Goal: Information Seeking & Learning: Learn about a topic

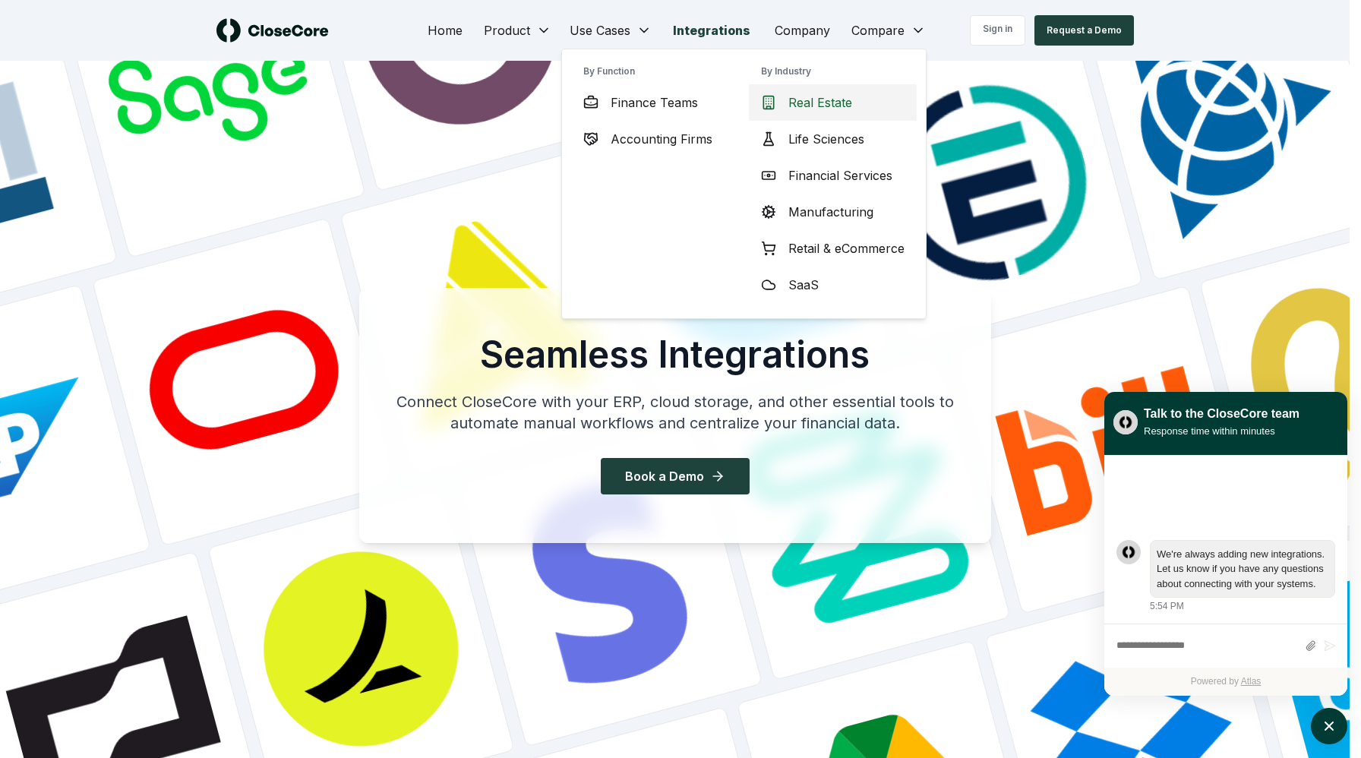
click at [807, 103] on span "Real Estate" at bounding box center [820, 102] width 64 height 18
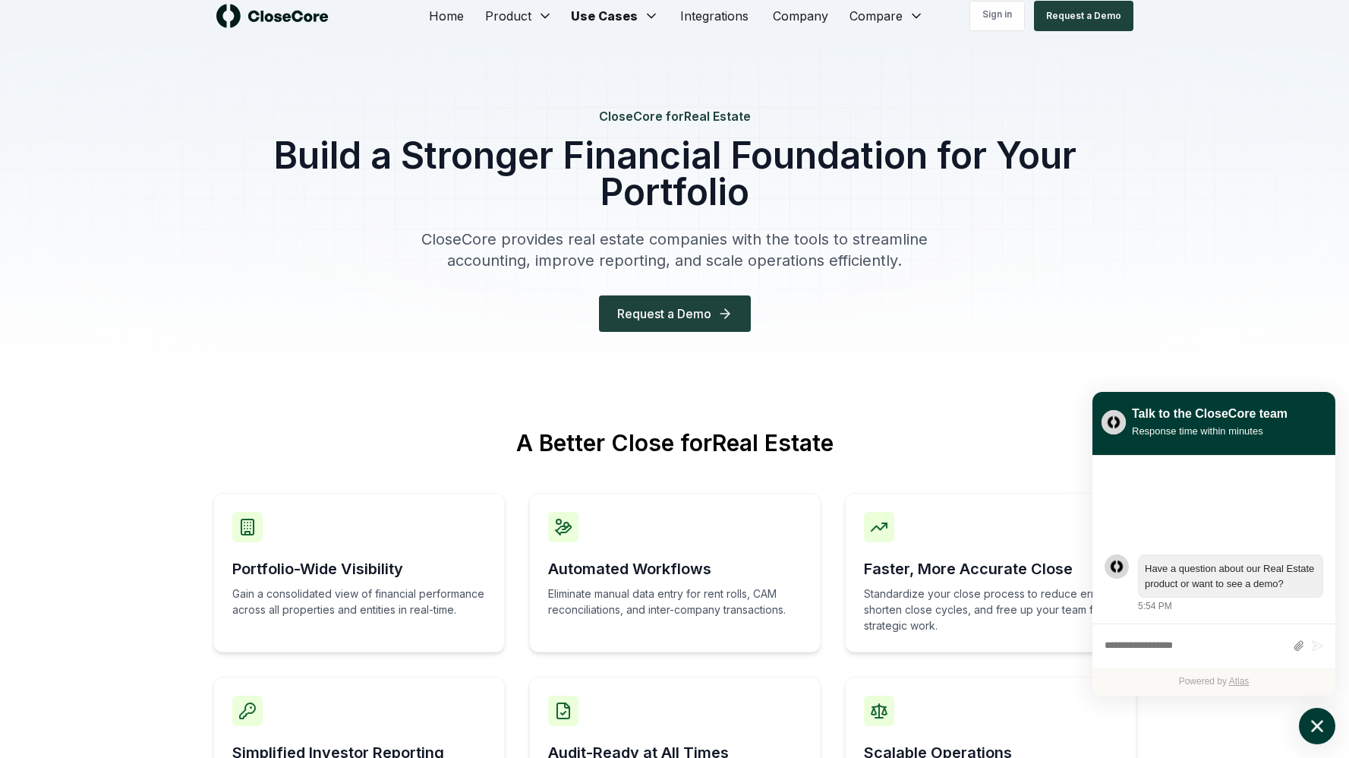
scroll to position [30, 0]
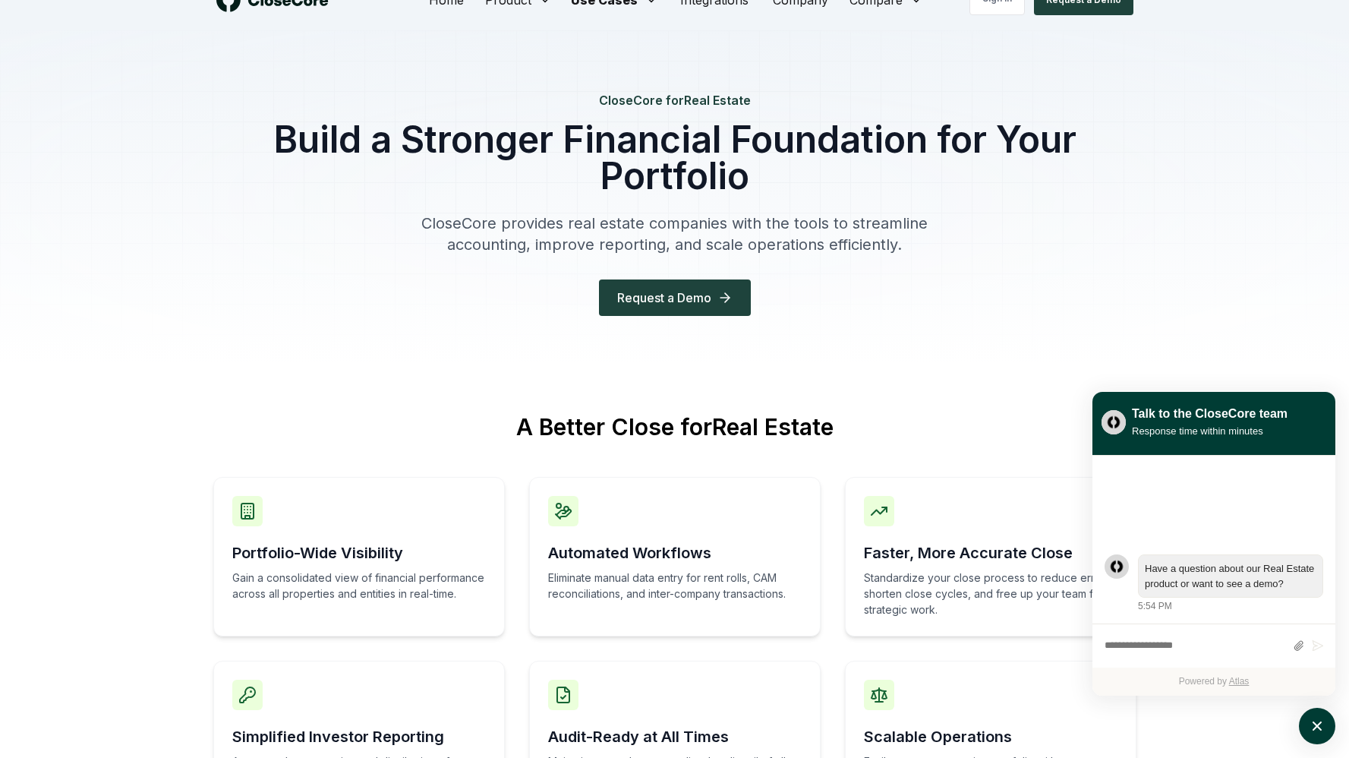
drag, startPoint x: 1318, startPoint y: 719, endPoint x: 1288, endPoint y: 704, distance: 33.3
click at [1318, 719] on icon "atlas-launcher" at bounding box center [1317, 726] width 17 height 17
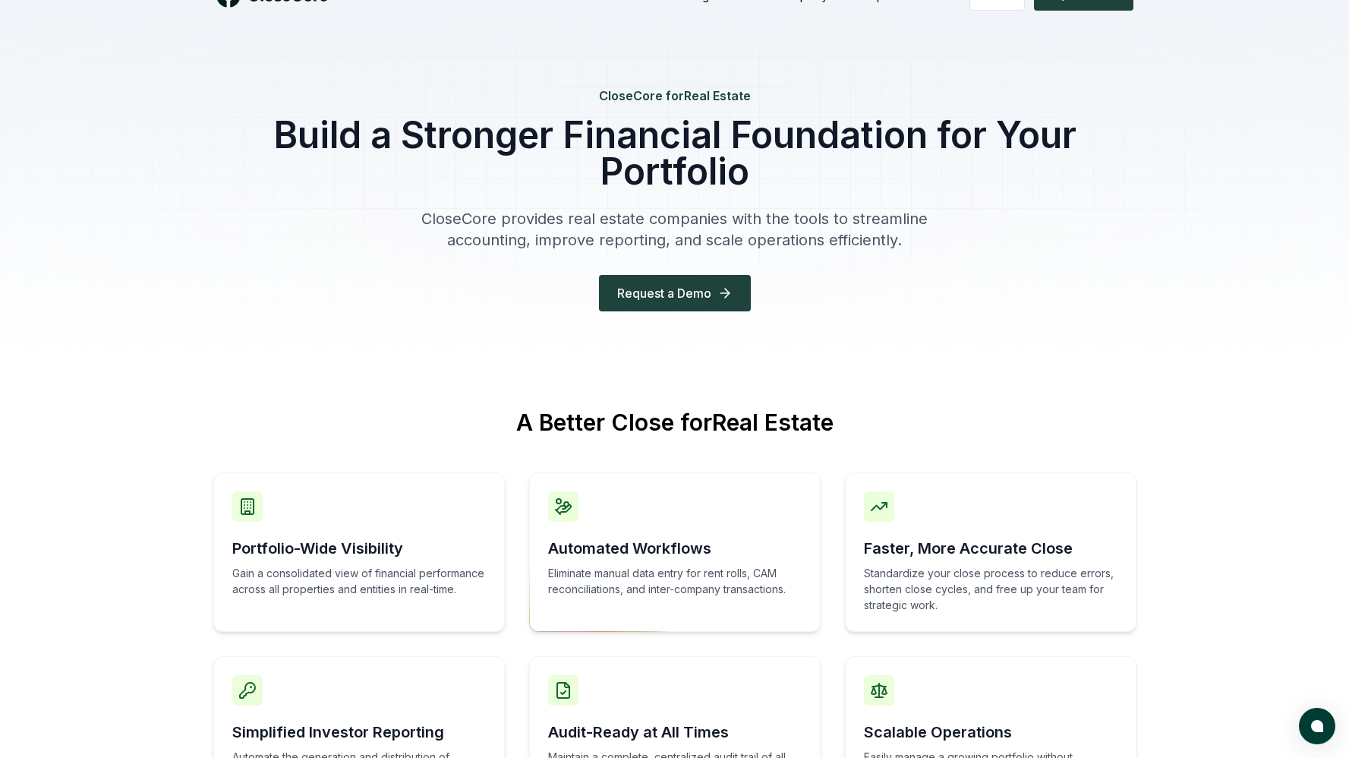
scroll to position [0, 0]
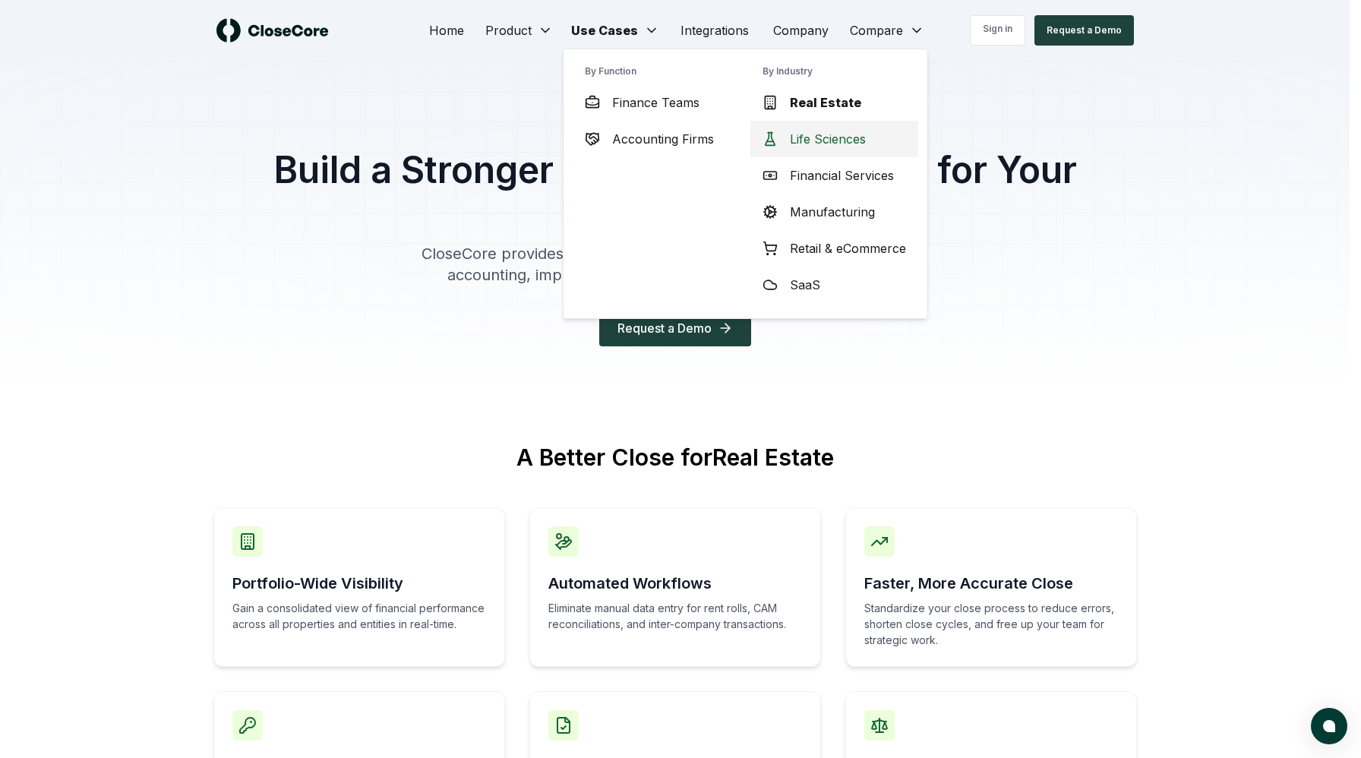
click at [821, 146] on span "Life Sciences" at bounding box center [828, 139] width 76 height 18
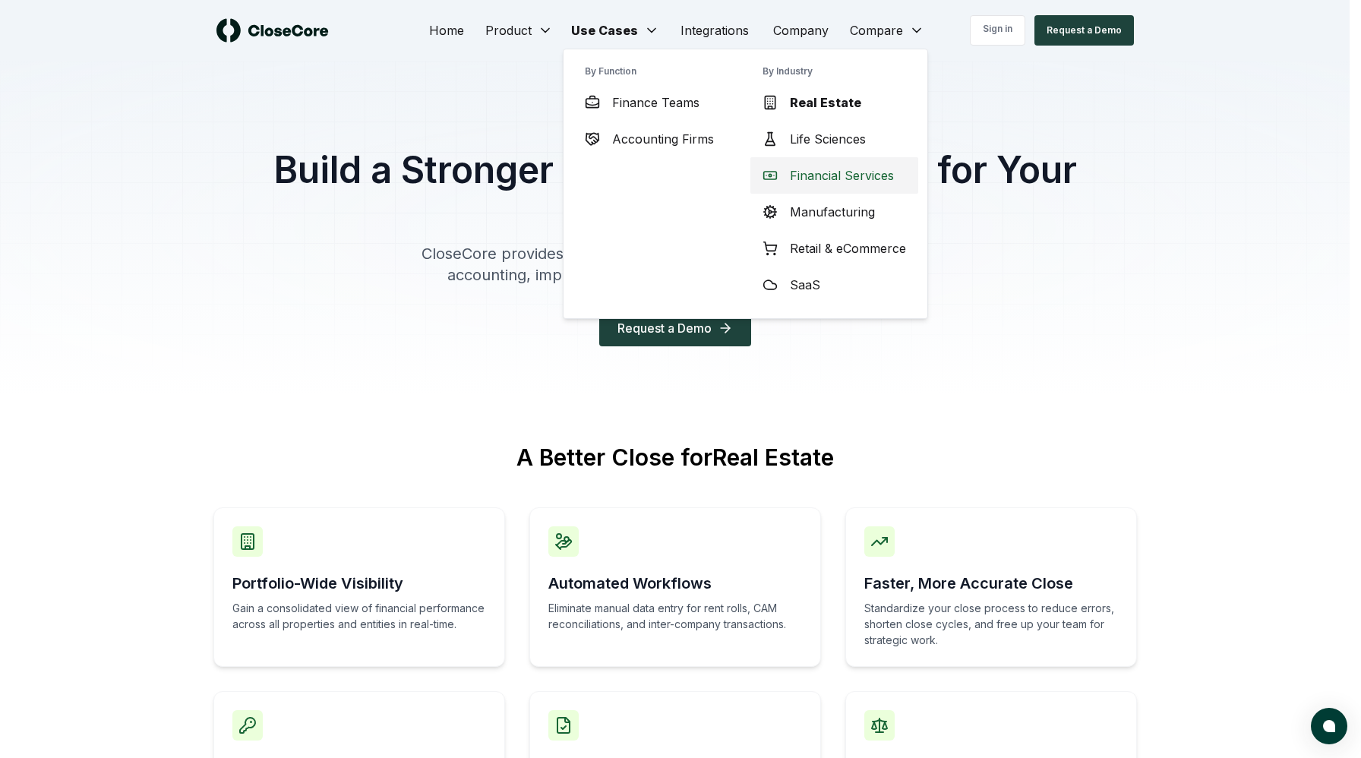
click at [809, 178] on span "Financial Services" at bounding box center [842, 175] width 104 height 18
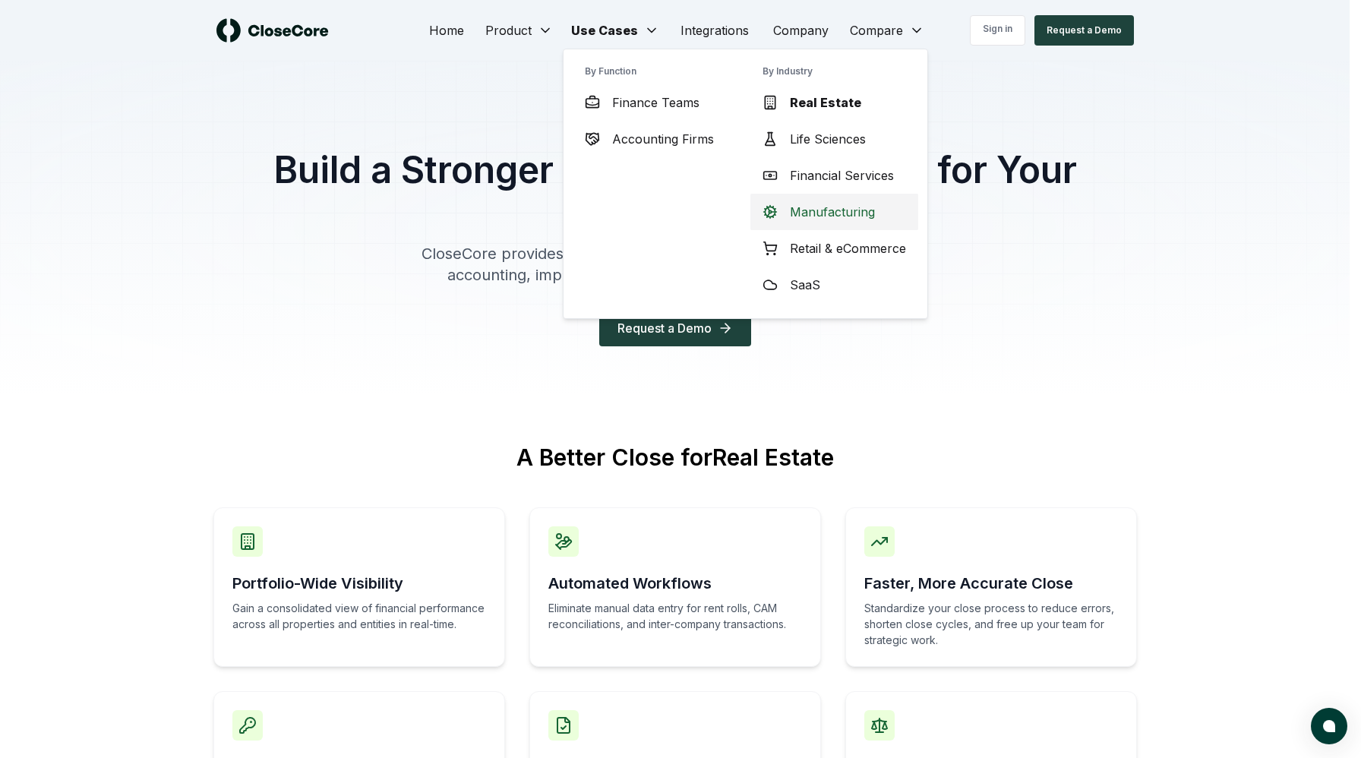
click at [809, 215] on span "Manufacturing" at bounding box center [832, 212] width 85 height 18
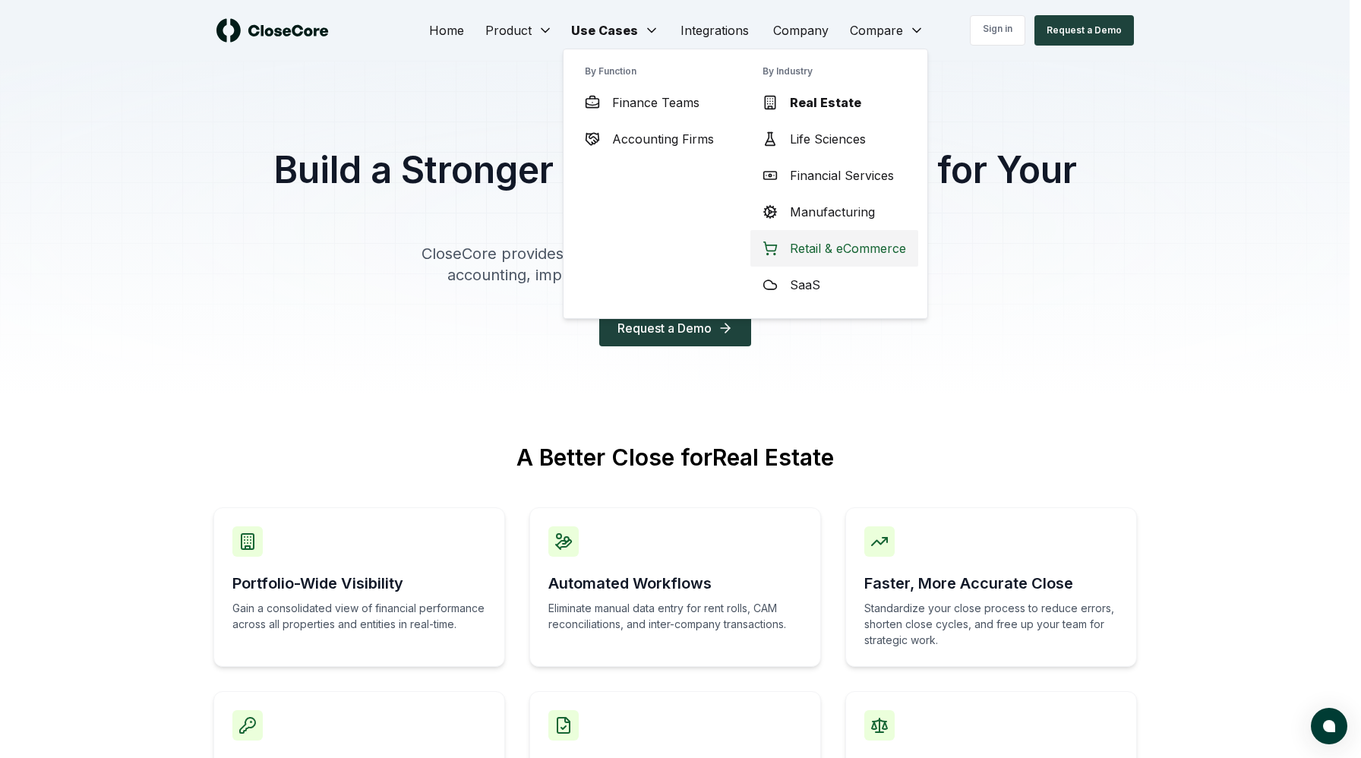
click at [806, 254] on span "Retail & eCommerce" at bounding box center [848, 248] width 116 height 18
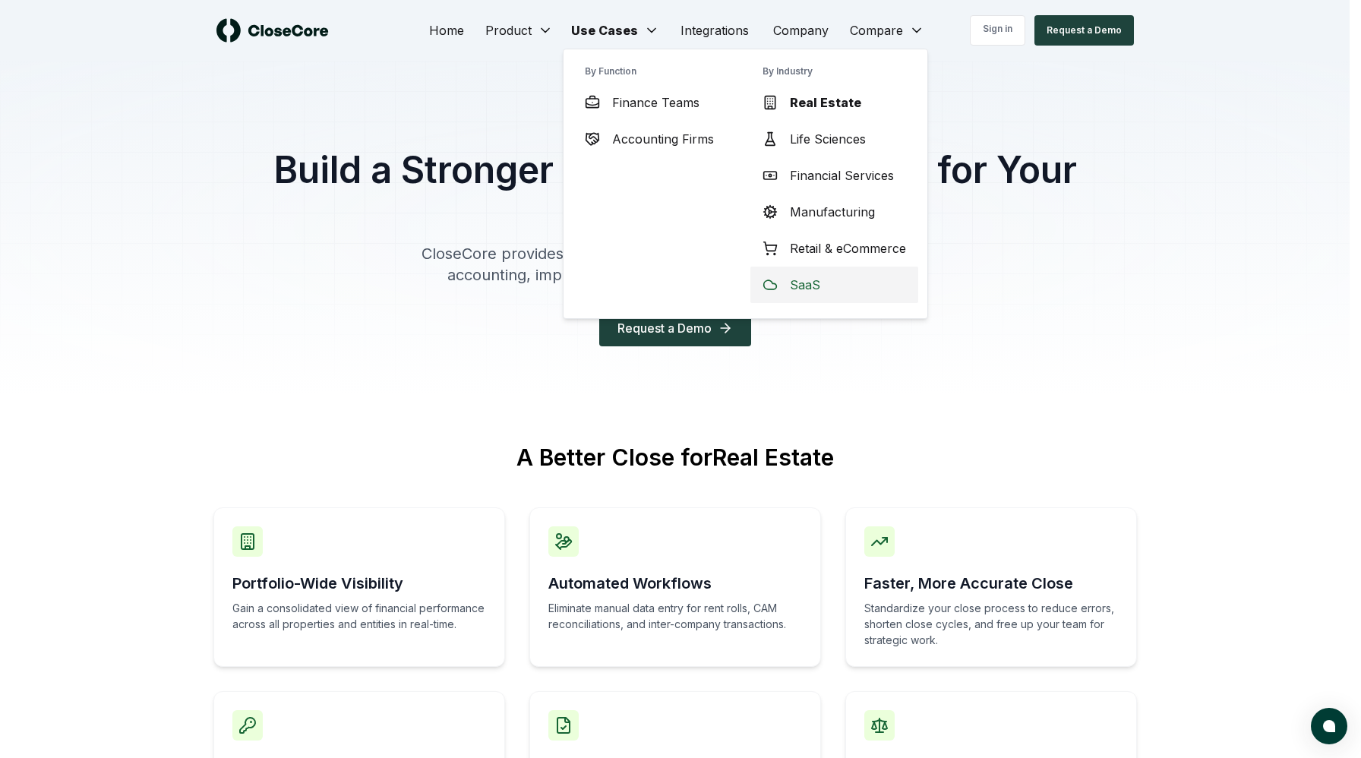
click at [797, 282] on span "SaaS" at bounding box center [805, 285] width 30 height 18
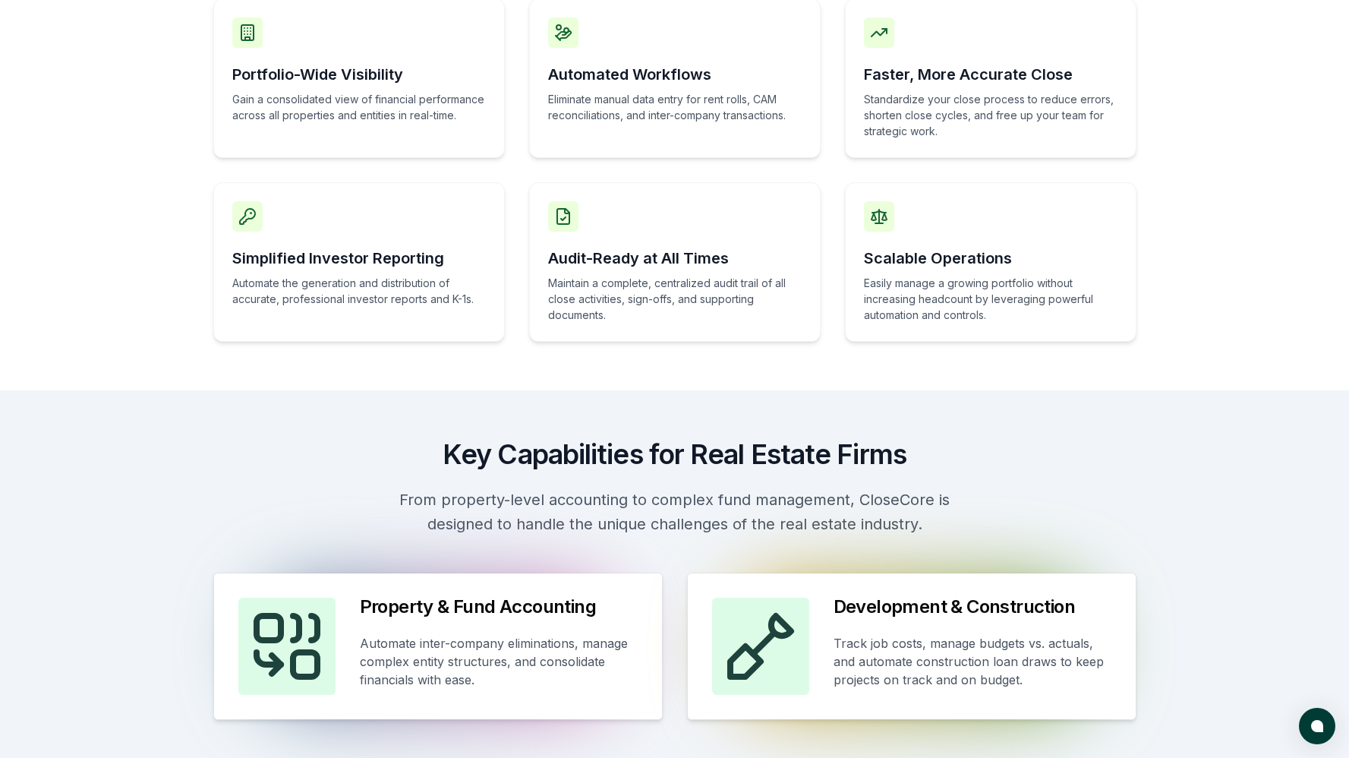
scroll to position [529, 0]
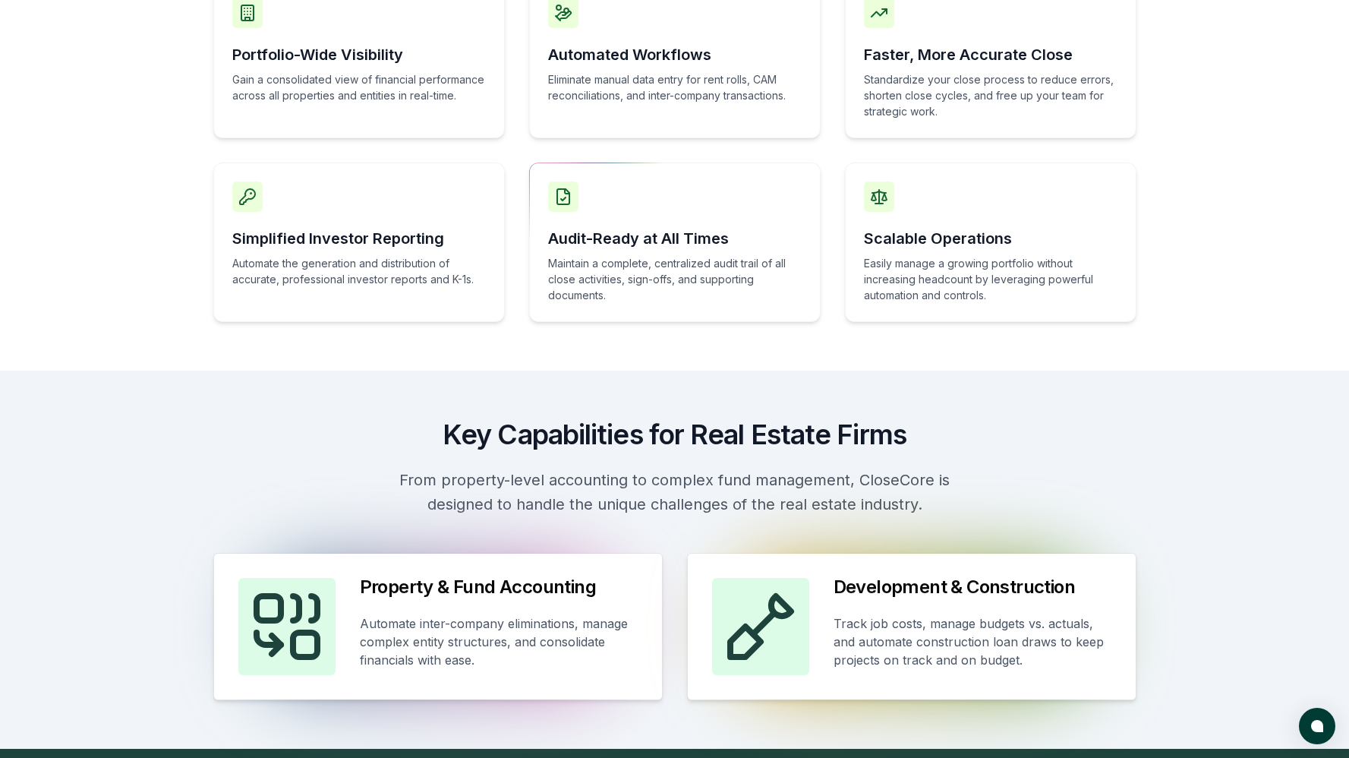
drag, startPoint x: 727, startPoint y: 254, endPoint x: 800, endPoint y: 241, distance: 73.3
click at [731, 251] on div "Audit-Ready at All Times Maintain a complete, centralized audit trail of all cl…" at bounding box center [675, 242] width 292 height 159
drag, startPoint x: 927, startPoint y: 244, endPoint x: 942, endPoint y: 241, distance: 14.6
click at [942, 241] on h3 "Scalable Operations" at bounding box center [991, 238] width 254 height 21
drag, startPoint x: 762, startPoint y: 637, endPoint x: 705, endPoint y: 612, distance: 62.2
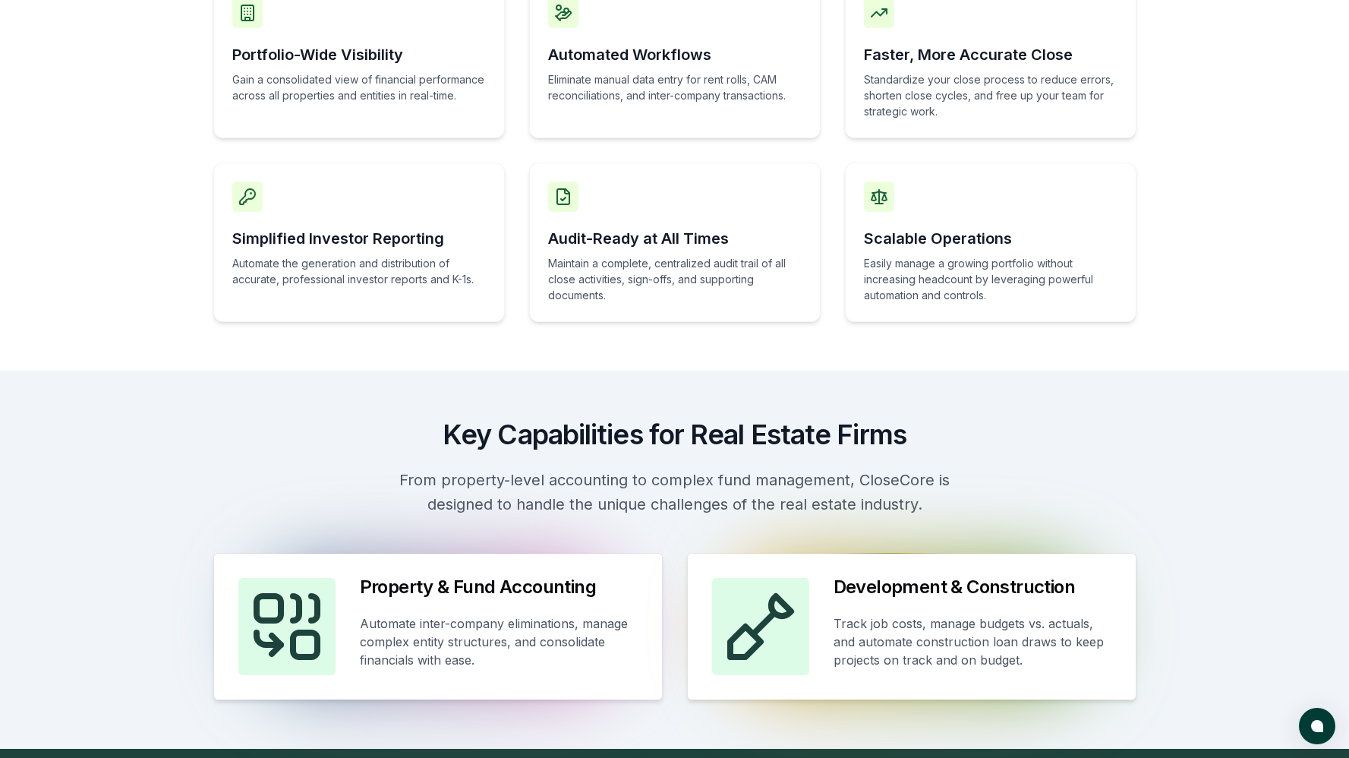
click at [816, 609] on div "Development & Construction Track job costs, manage budgets vs. actuals, and aut…" at bounding box center [912, 627] width 448 height 146
drag, startPoint x: 595, startPoint y: 589, endPoint x: 617, endPoint y: 428, distance: 162.4
click at [623, 554] on div "Property & Fund Accounting Automate inter-company eliminations, manage complex …" at bounding box center [438, 627] width 448 height 146
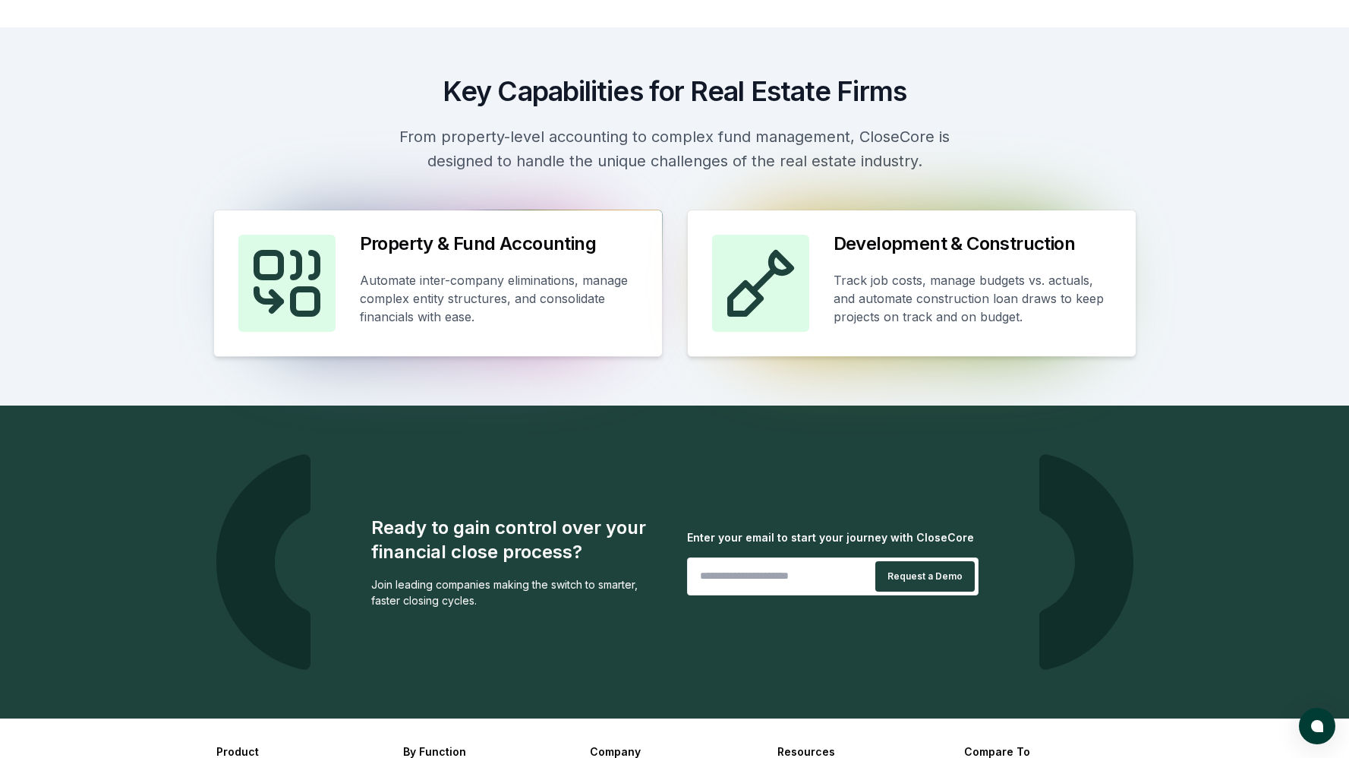
click at [330, 185] on div "Key Capabilities for Real Estate Firms From property-level accounting to comple…" at bounding box center [675, 216] width 972 height 281
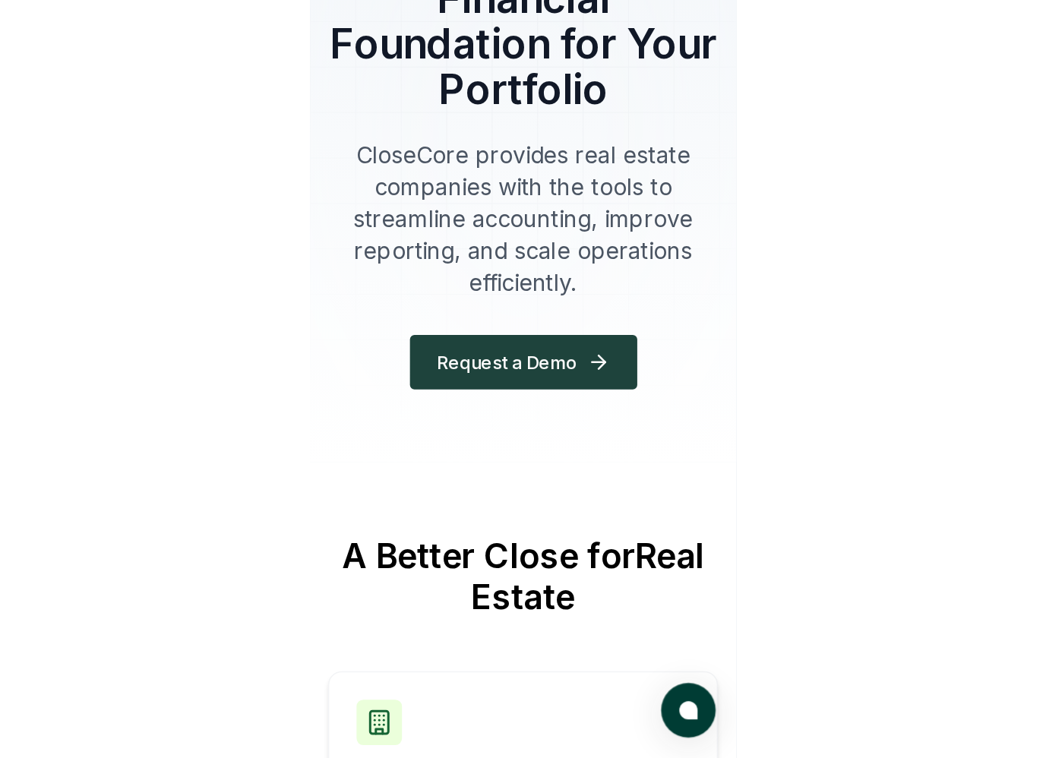
scroll to position [0, 0]
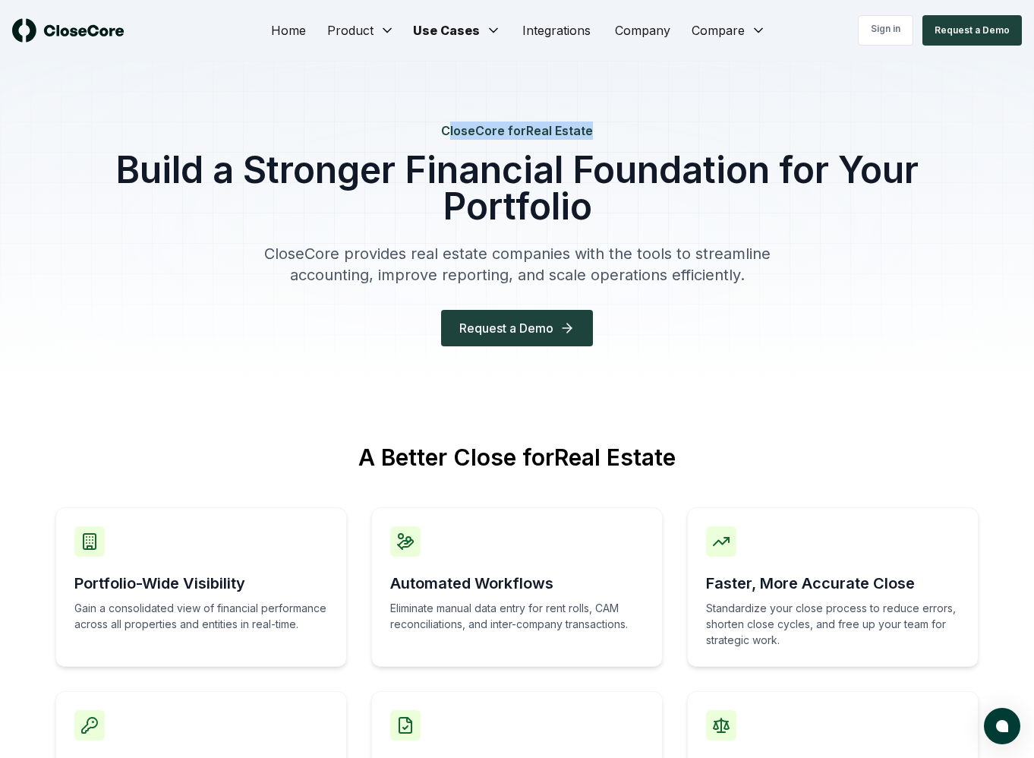
drag, startPoint x: 449, startPoint y: 132, endPoint x: 596, endPoint y: 134, distance: 147.3
click at [596, 134] on h4 "CloseCore for Real Estate" at bounding box center [516, 130] width 923 height 18
drag, startPoint x: 613, startPoint y: 128, endPoint x: 548, endPoint y: 128, distance: 65.3
click at [612, 129] on h4 "CloseCore for Real Estate" at bounding box center [516, 130] width 923 height 18
drag, startPoint x: 445, startPoint y: 130, endPoint x: 601, endPoint y: 141, distance: 156.8
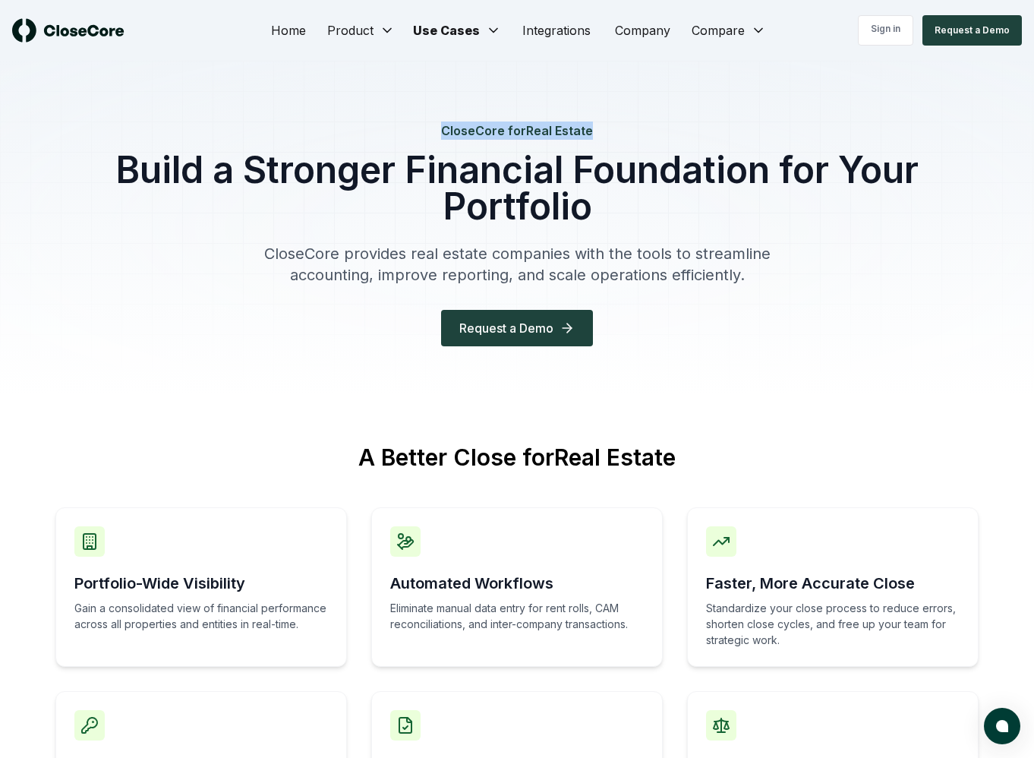
click at [592, 133] on h4 "CloseCore for Real Estate" at bounding box center [516, 130] width 923 height 18
copy h4 "CloseCore for Real Estate"
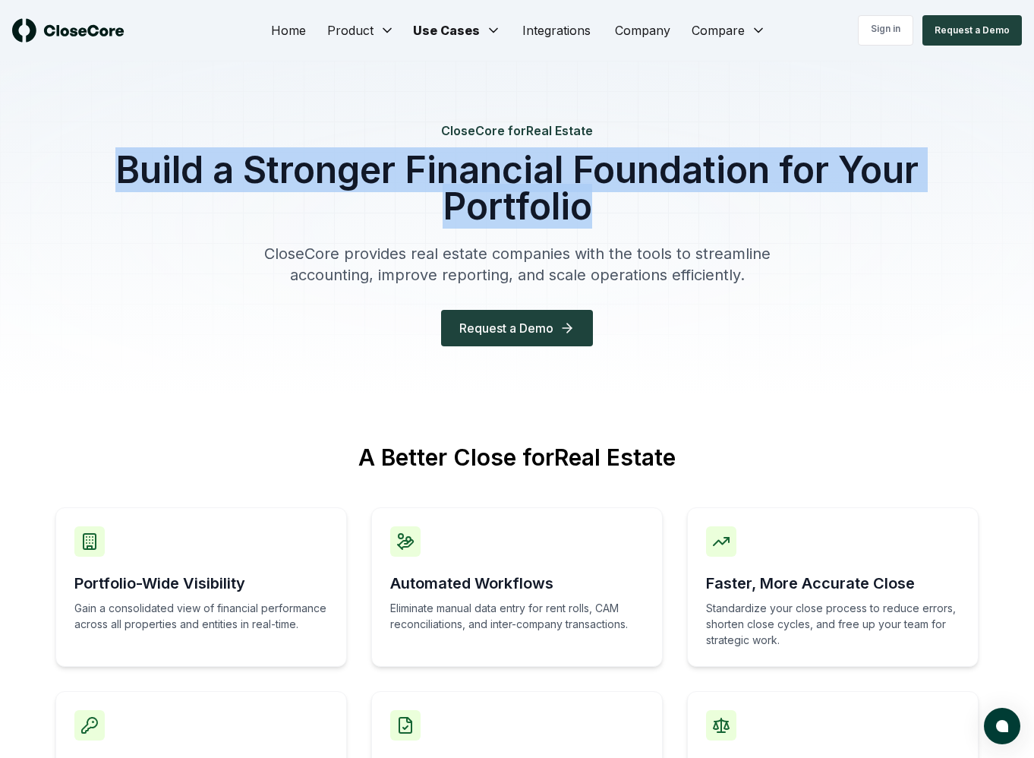
drag, startPoint x: 115, startPoint y: 169, endPoint x: 613, endPoint y: 202, distance: 498.5
click at [613, 202] on h1 "Build a Stronger Financial Foundation for Your Portfolio" at bounding box center [516, 188] width 923 height 73
copy h1 "Build a Stronger Financial Foundation for Your Portfolio"
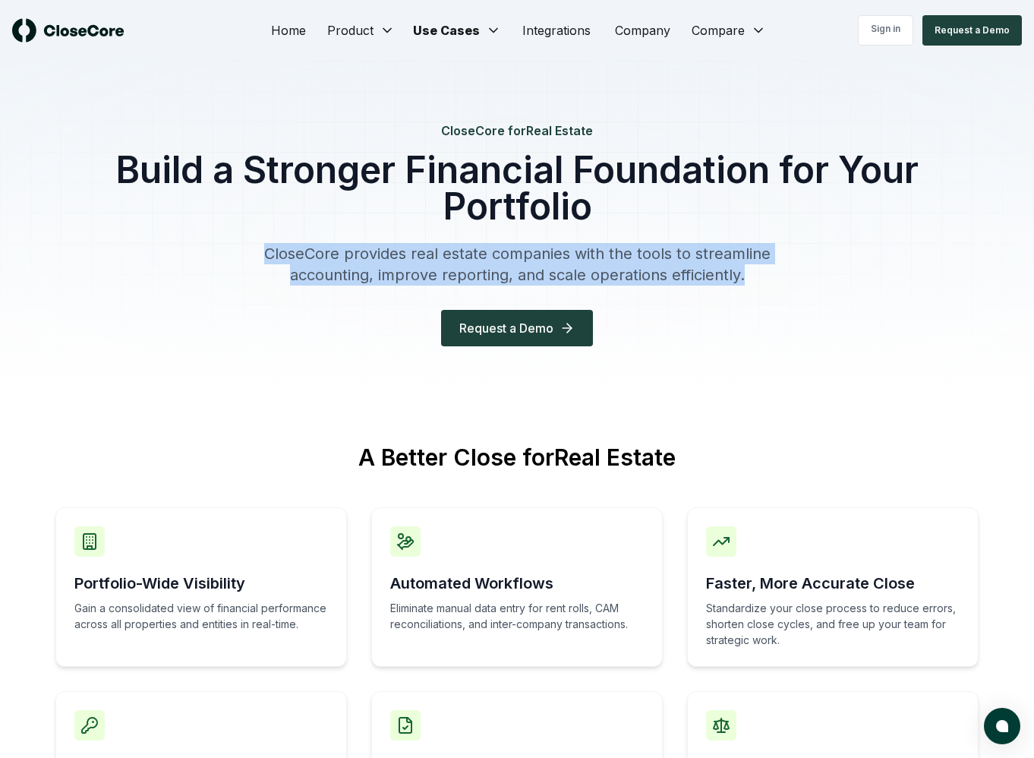
drag, startPoint x: 271, startPoint y: 251, endPoint x: 745, endPoint y: 276, distance: 474.5
click at [746, 276] on p "CloseCore provides real estate companies with the tools to streamline accountin…" at bounding box center [517, 264] width 583 height 43
copy p "CloseCore provides real estate companies with the tools to streamline accountin…"
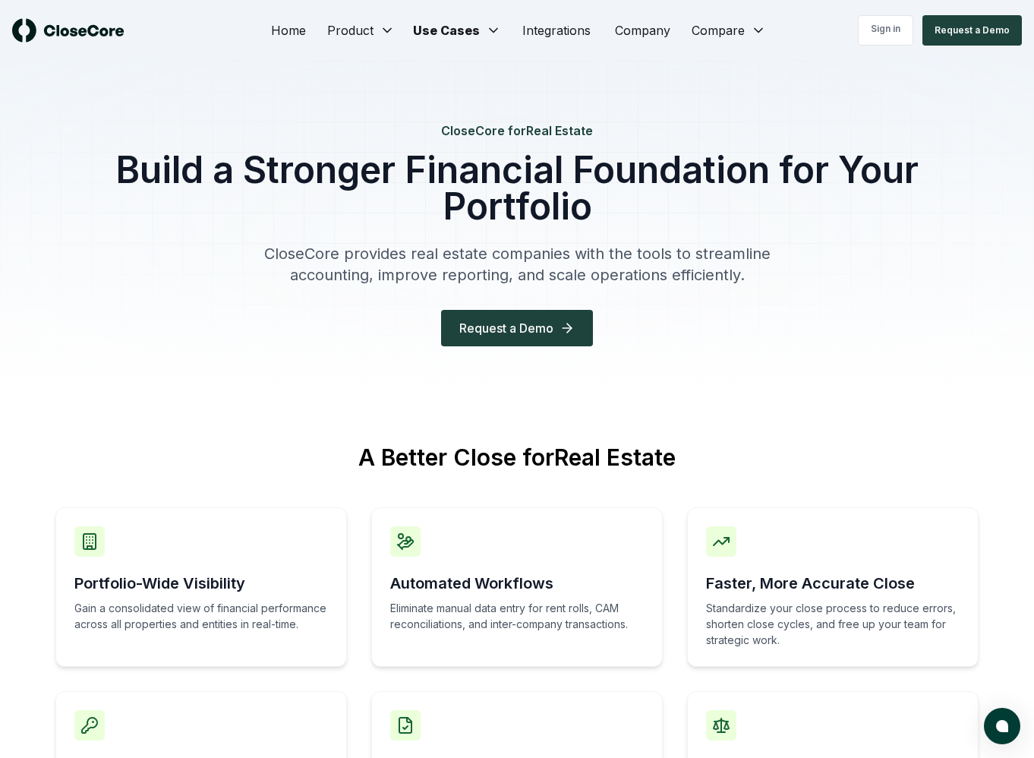
click at [570, 393] on div "CloseCore for Real Estate Build a Stronger Financial Foundation for Your Portfo…" at bounding box center [517, 228] width 972 height 334
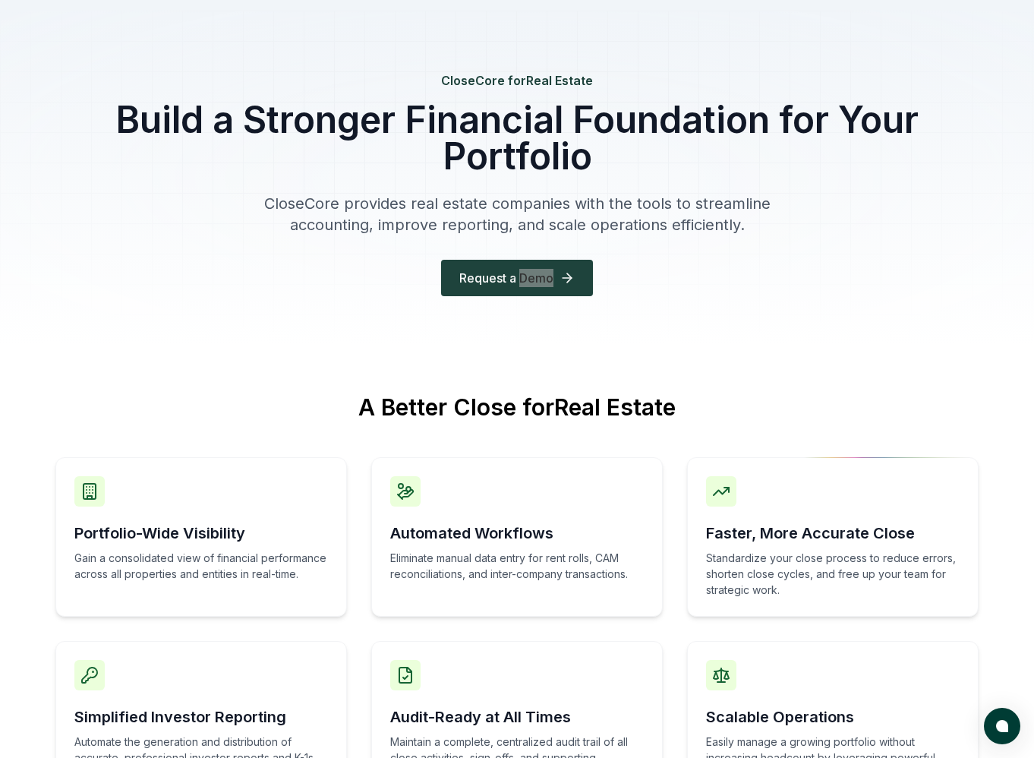
scroll to position [55, 0]
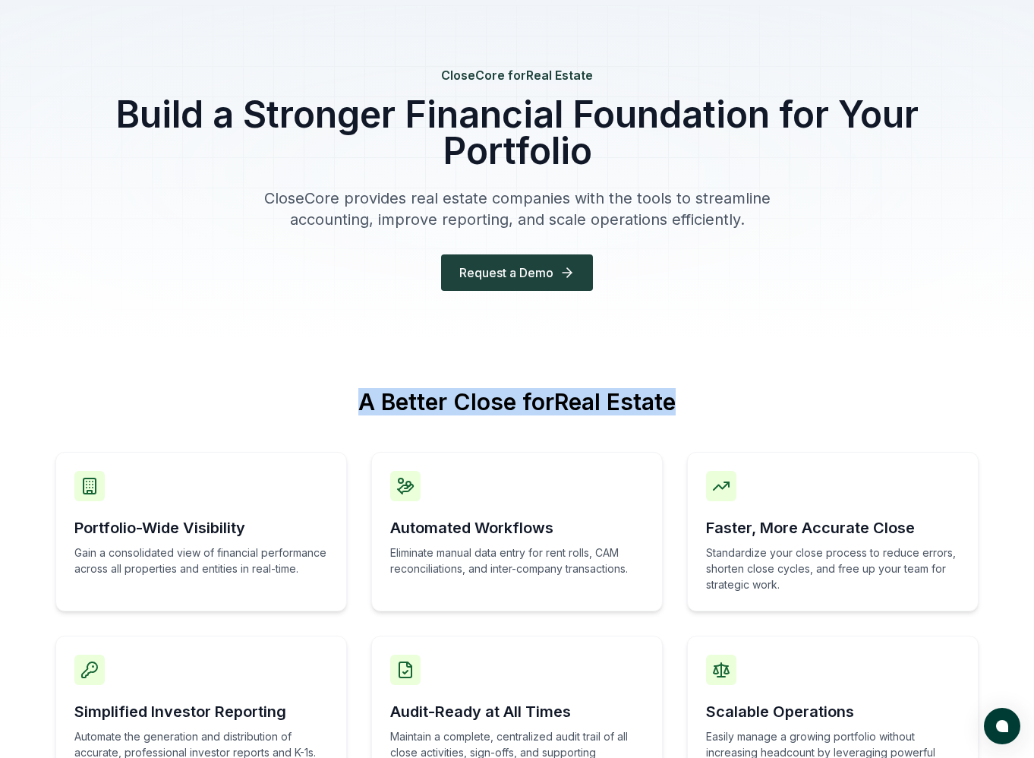
drag, startPoint x: 363, startPoint y: 400, endPoint x: 690, endPoint y: 375, distance: 327.5
click at [693, 399] on h2 "A Better Close for Real Estate" at bounding box center [516, 420] width 923 height 64
copy h2 "A Better Close for Real Estate"
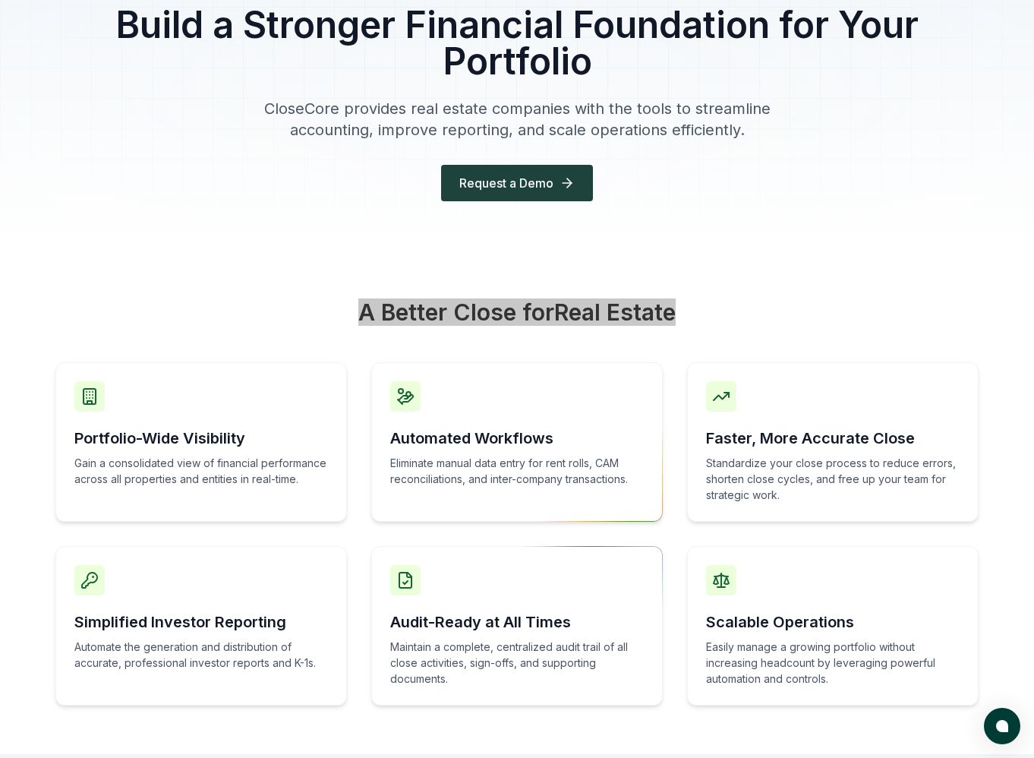
scroll to position [147, 0]
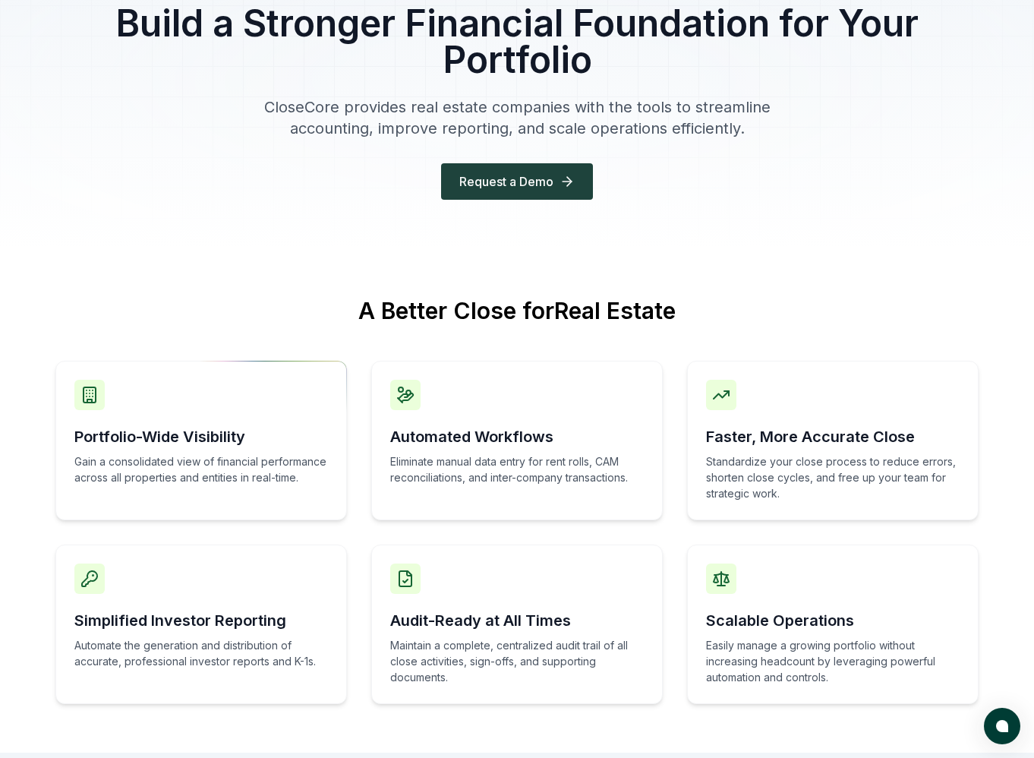
click at [138, 409] on div "Portfolio-Wide Visibility Gain a consolidated view of financial performance acr…" at bounding box center [201, 440] width 292 height 159
drag, startPoint x: 74, startPoint y: 440, endPoint x: 253, endPoint y: 431, distance: 178.7
click at [251, 437] on h3 "Portfolio-Wide Visibility" at bounding box center [201, 436] width 254 height 21
copy h3 "Portfolio-Wide Visibility"
click at [191, 463] on p "Gain a consolidated view of financial performance across all properties and ent…" at bounding box center [201, 469] width 254 height 32
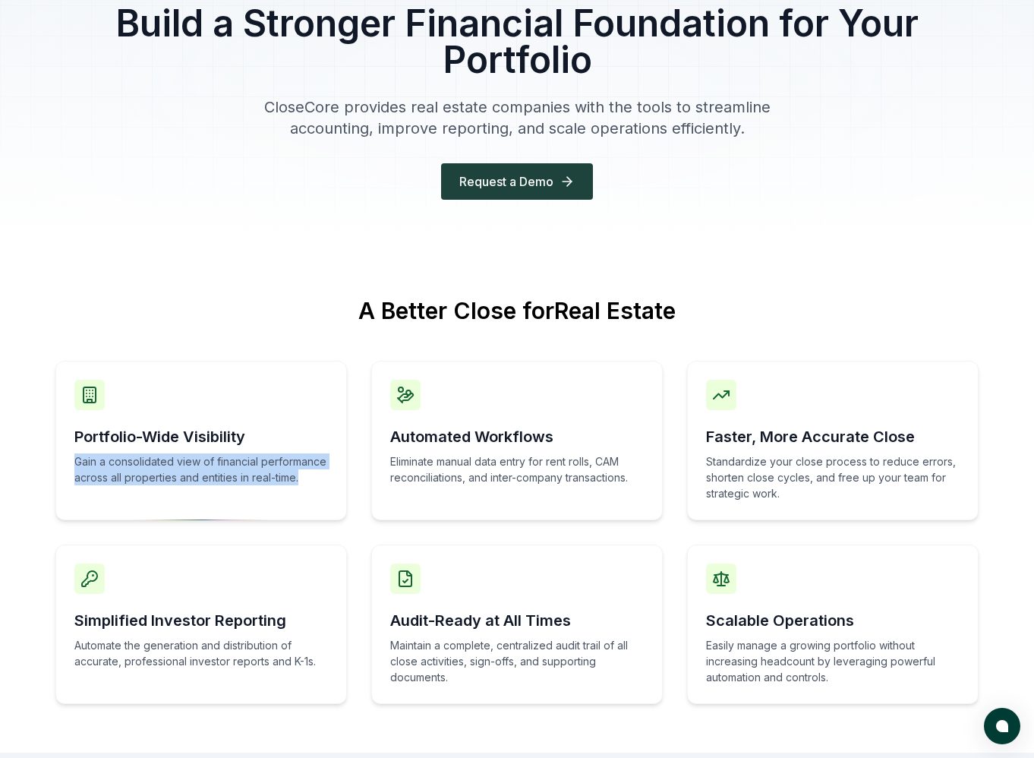
drag, startPoint x: 278, startPoint y: 481, endPoint x: 65, endPoint y: 469, distance: 213.8
click at [66, 462] on div "Portfolio-Wide Visibility Gain a consolidated view of financial performance acr…" at bounding box center [201, 440] width 292 height 159
copy p "Gain a consolidated view of financial performance across all properties and ent…"
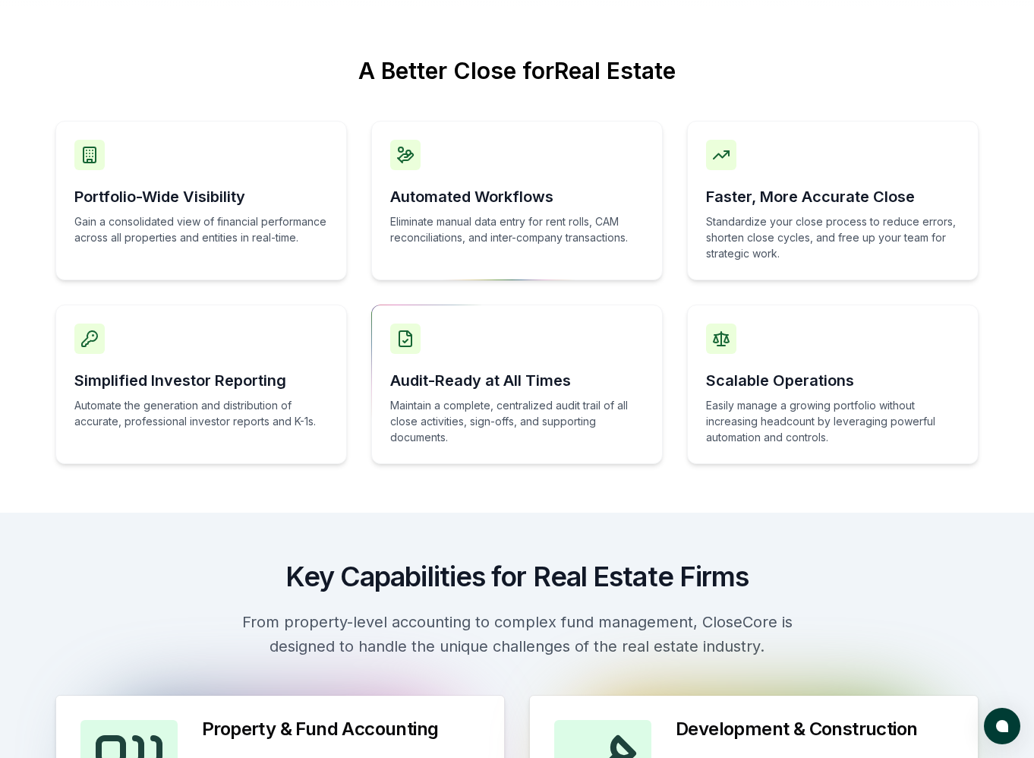
scroll to position [483, 0]
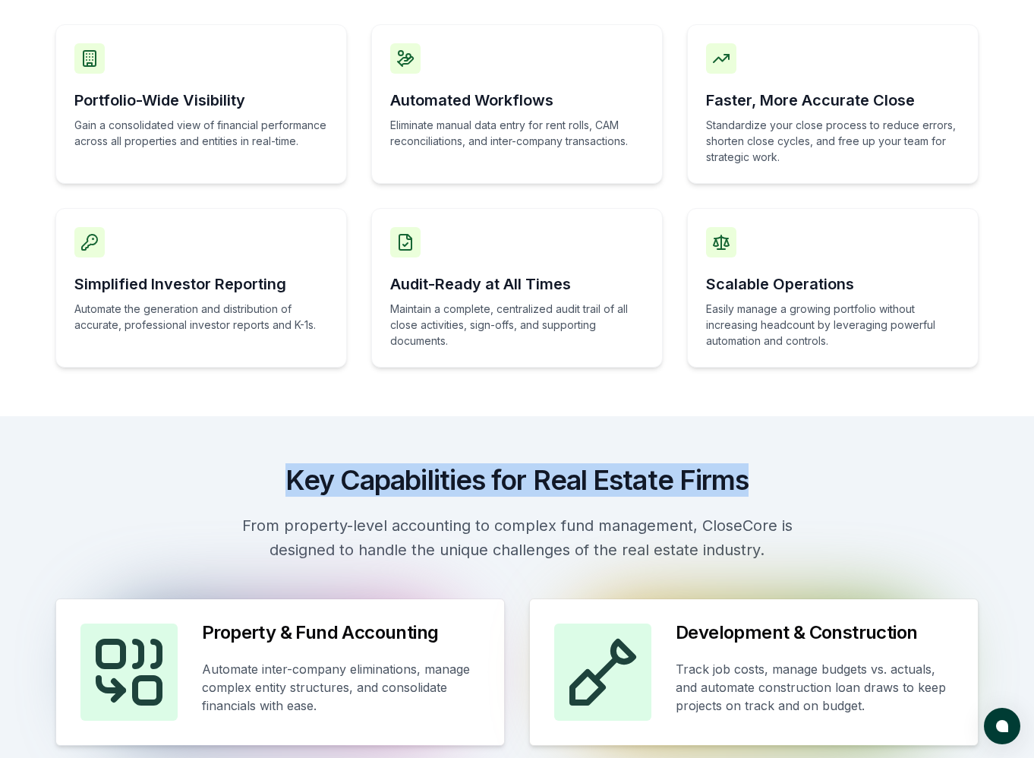
drag, startPoint x: 358, startPoint y: 475, endPoint x: 759, endPoint y: 486, distance: 401.1
click at [759, 486] on h2 "Key Capabilities for Real Estate Firms" at bounding box center [516, 480] width 923 height 30
copy h2 "Key Capabilities for Real Estate Firms"
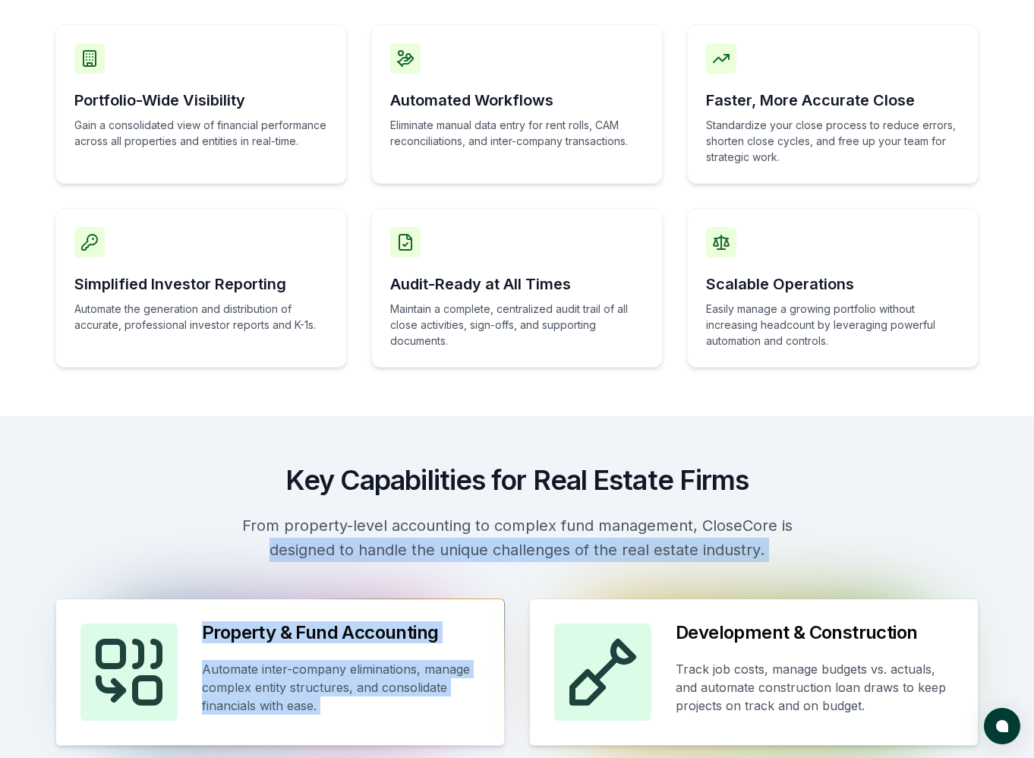
drag, startPoint x: 780, startPoint y: 563, endPoint x: 257, endPoint y: 538, distance: 523.0
click at [258, 540] on div "Key Capabilities for Real Estate Firms From property-level accounting to comple…" at bounding box center [517, 605] width 972 height 281
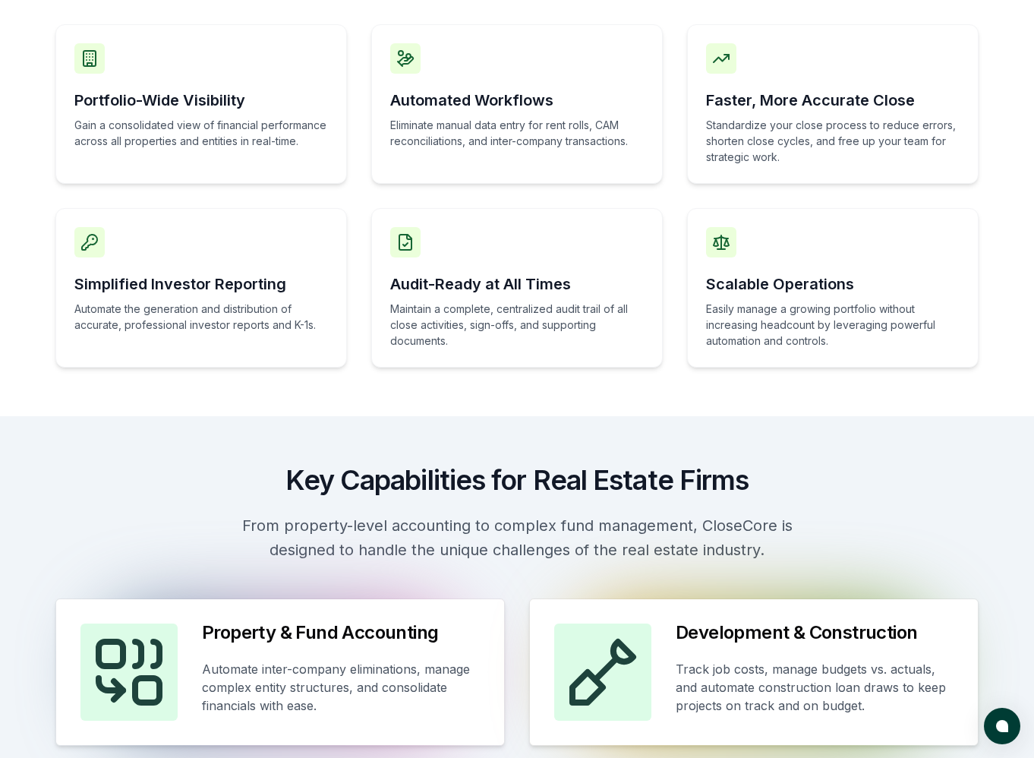
click at [238, 525] on p "From property-level accounting to complex fund management, CloseCore is designe…" at bounding box center [517, 537] width 583 height 49
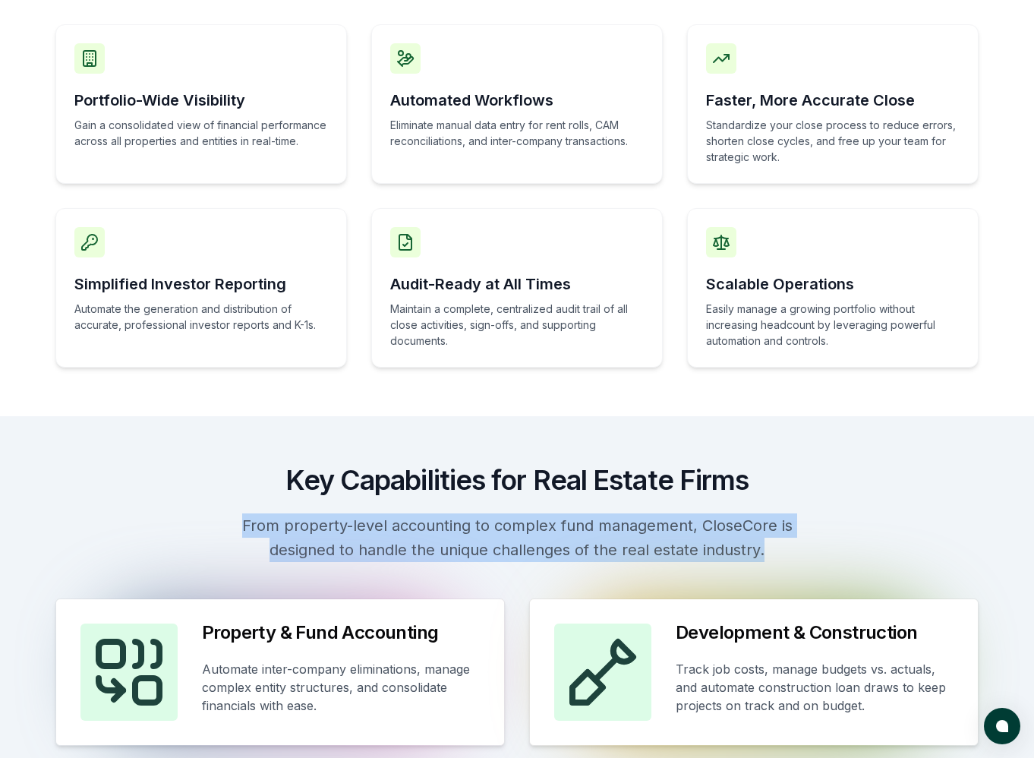
drag, startPoint x: 248, startPoint y: 520, endPoint x: 778, endPoint y: 544, distance: 531.3
click at [782, 544] on p "From property-level accounting to complex fund management, CloseCore is designe…" at bounding box center [517, 537] width 583 height 49
copy div "From property-level accounting to complex fund management, CloseCore is designe…"
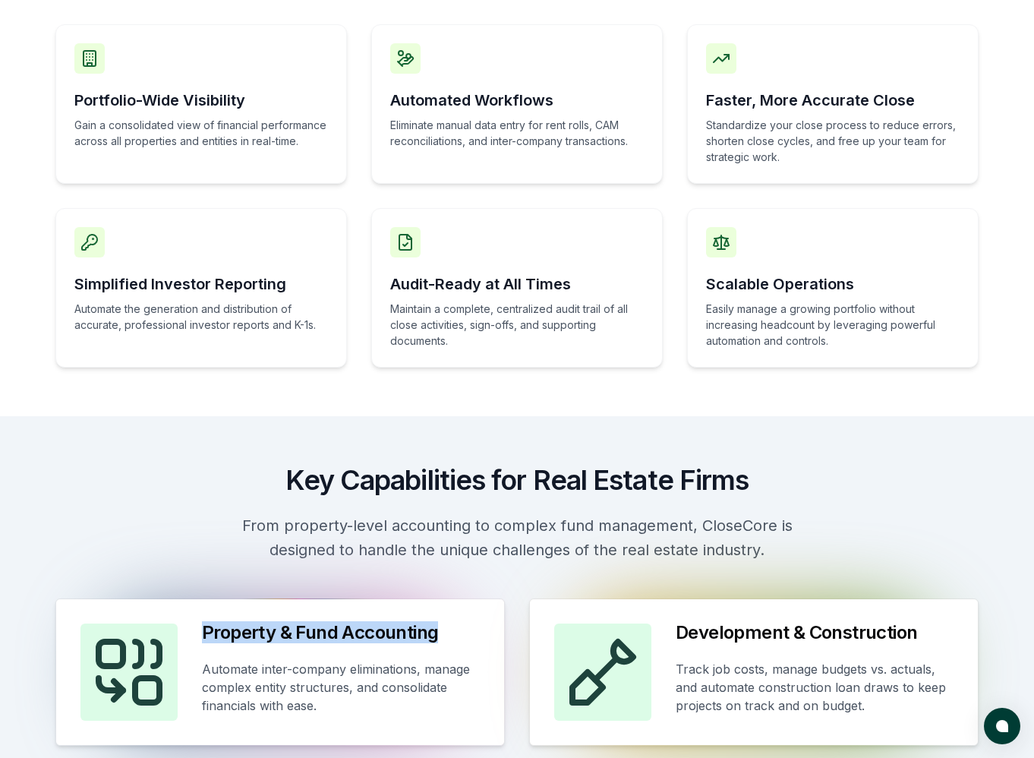
drag, startPoint x: 212, startPoint y: 630, endPoint x: 434, endPoint y: 636, distance: 221.8
click at [436, 628] on h3 "Property & Fund Accounting" at bounding box center [341, 632] width 278 height 18
copy h3 "Property & Fund Accounting"
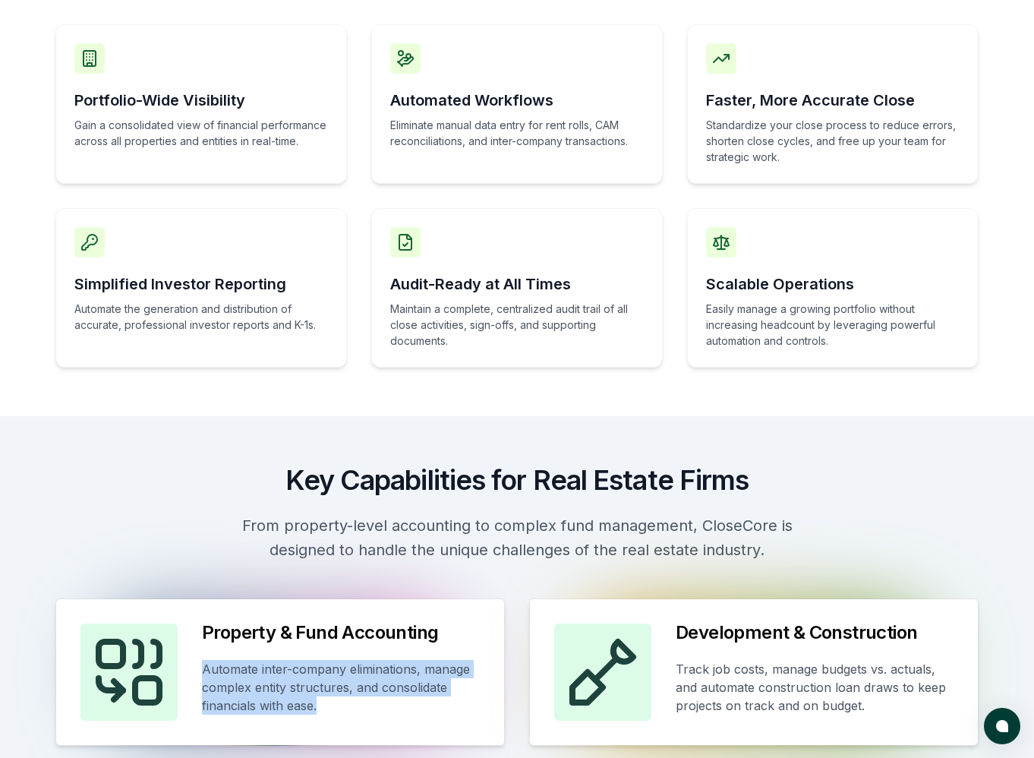
drag, startPoint x: 330, startPoint y: 706, endPoint x: 196, endPoint y: 676, distance: 137.8
click at [197, 676] on div "Property & Fund Accounting Automate inter-company eliminations, manage complex …" at bounding box center [280, 672] width 448 height 146
copy p "Automate inter-company eliminations, manage complex entity structures, and cons…"
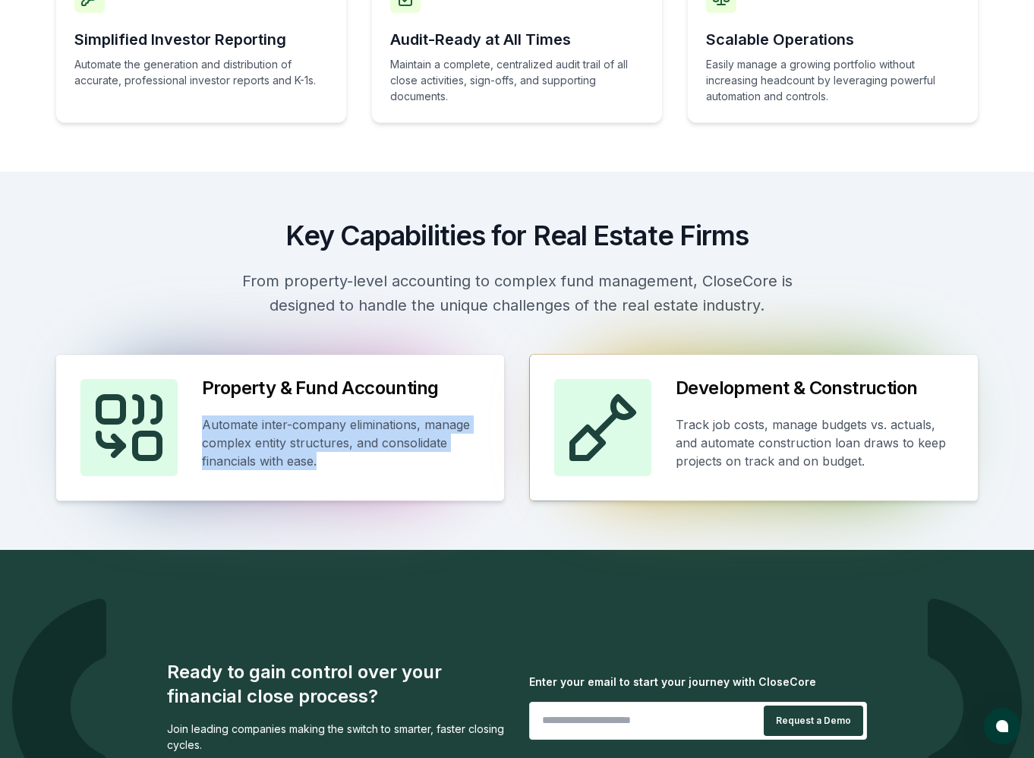
scroll to position [732, 0]
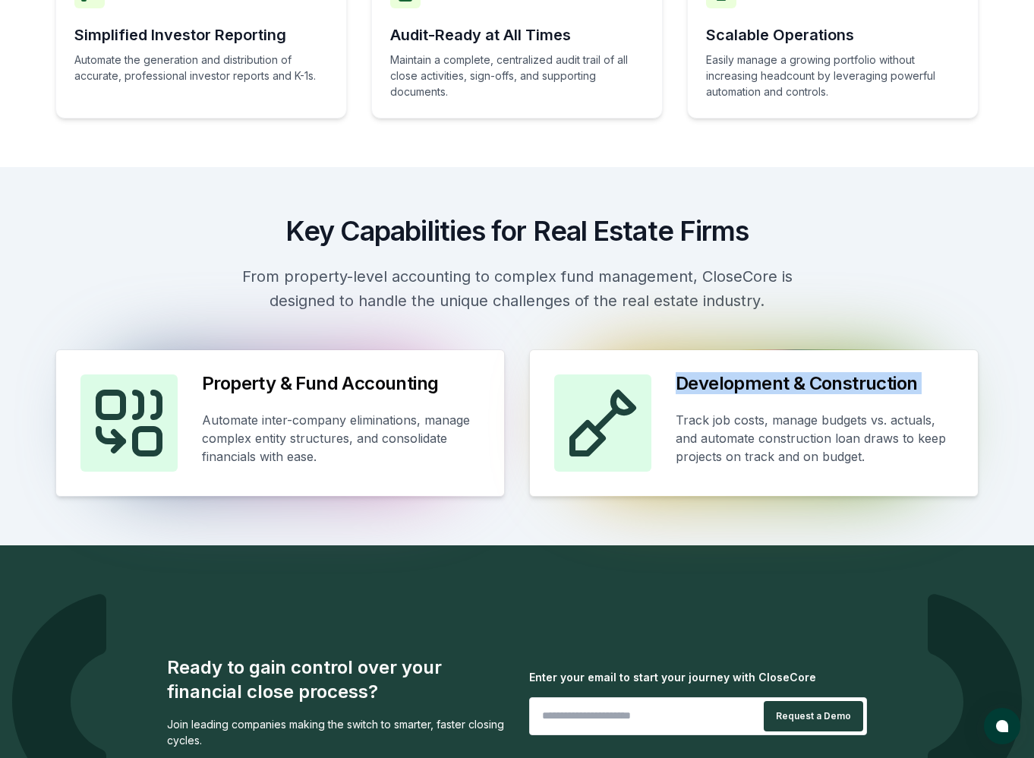
drag, startPoint x: 720, startPoint y: 377, endPoint x: 916, endPoint y: 388, distance: 196.2
click at [916, 397] on div "Development & Construction Track job costs, manage budgets vs. actuals, and aut…" at bounding box center [754, 423] width 448 height 146
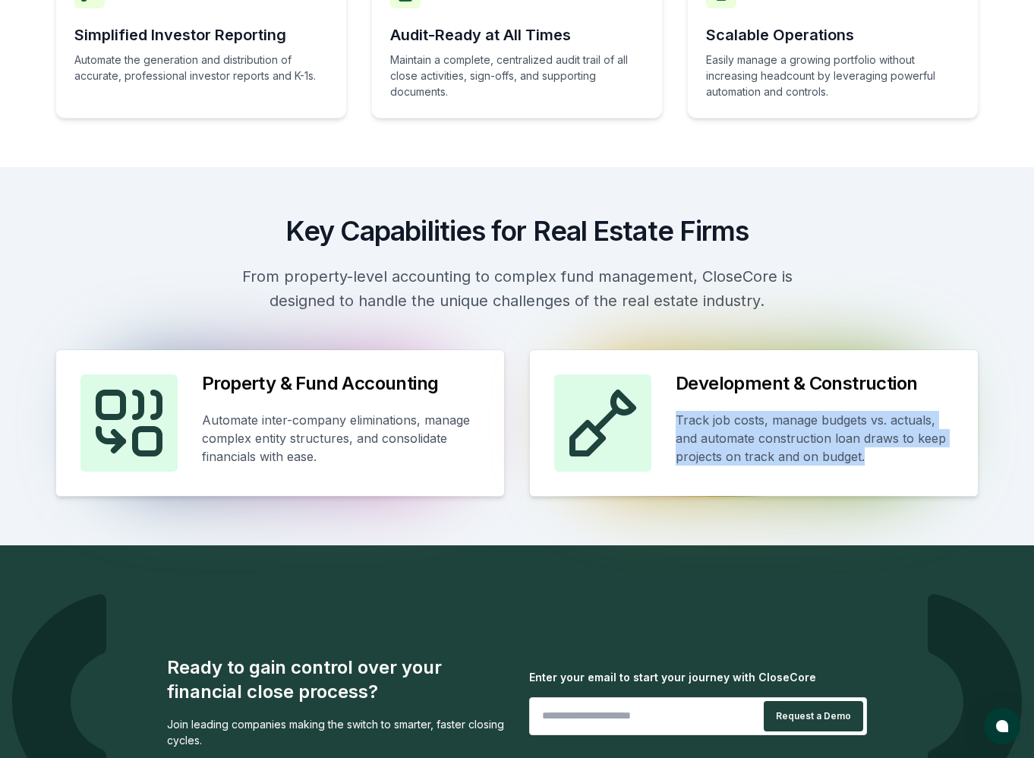
drag, startPoint x: 809, startPoint y: 453, endPoint x: 670, endPoint y: 423, distance: 143.0
click at [671, 423] on div "Development & Construction Track job costs, manage budgets vs. actuals, and aut…" at bounding box center [754, 423] width 448 height 146
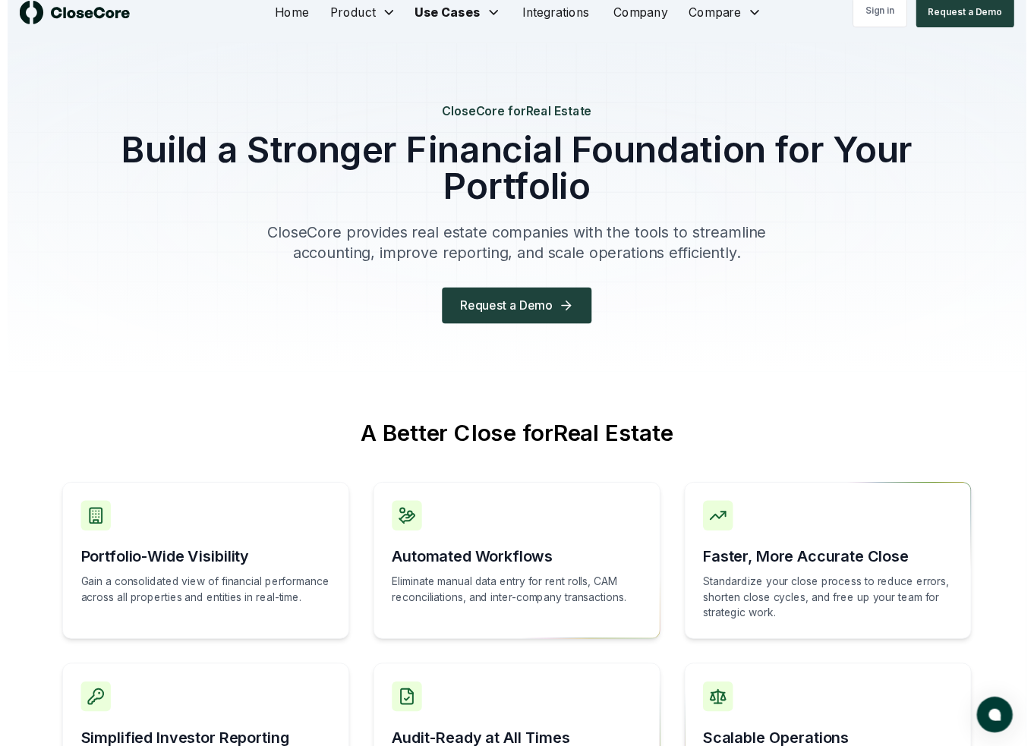
scroll to position [0, 0]
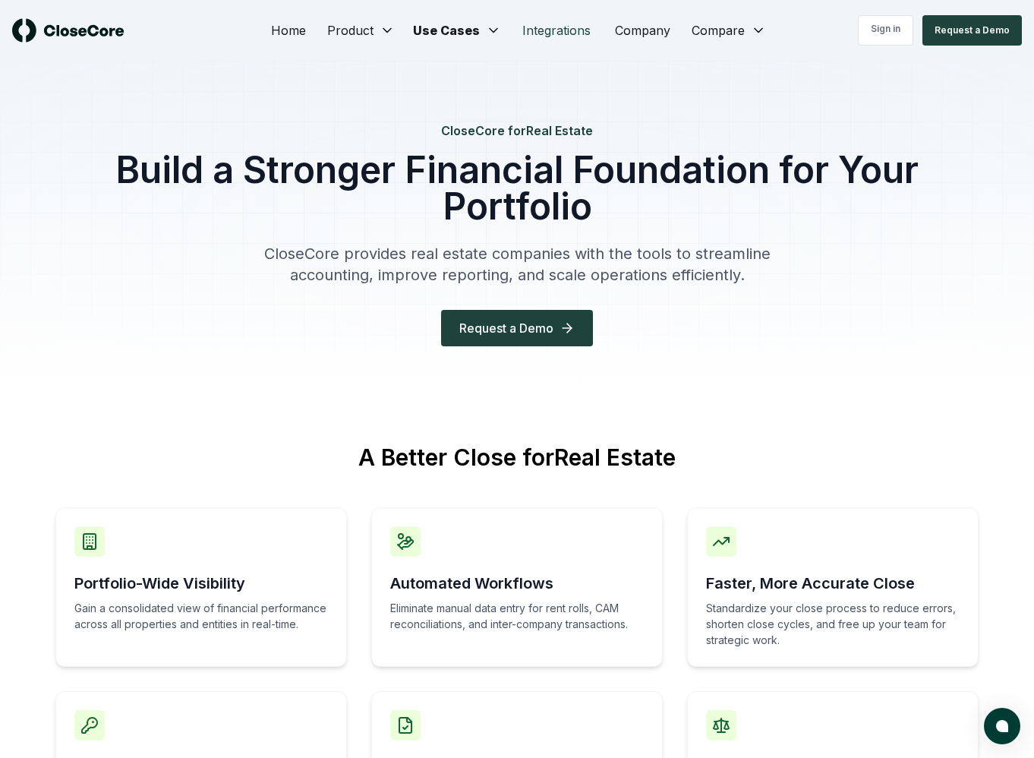
click at [541, 30] on link "Integrations" at bounding box center [556, 30] width 93 height 30
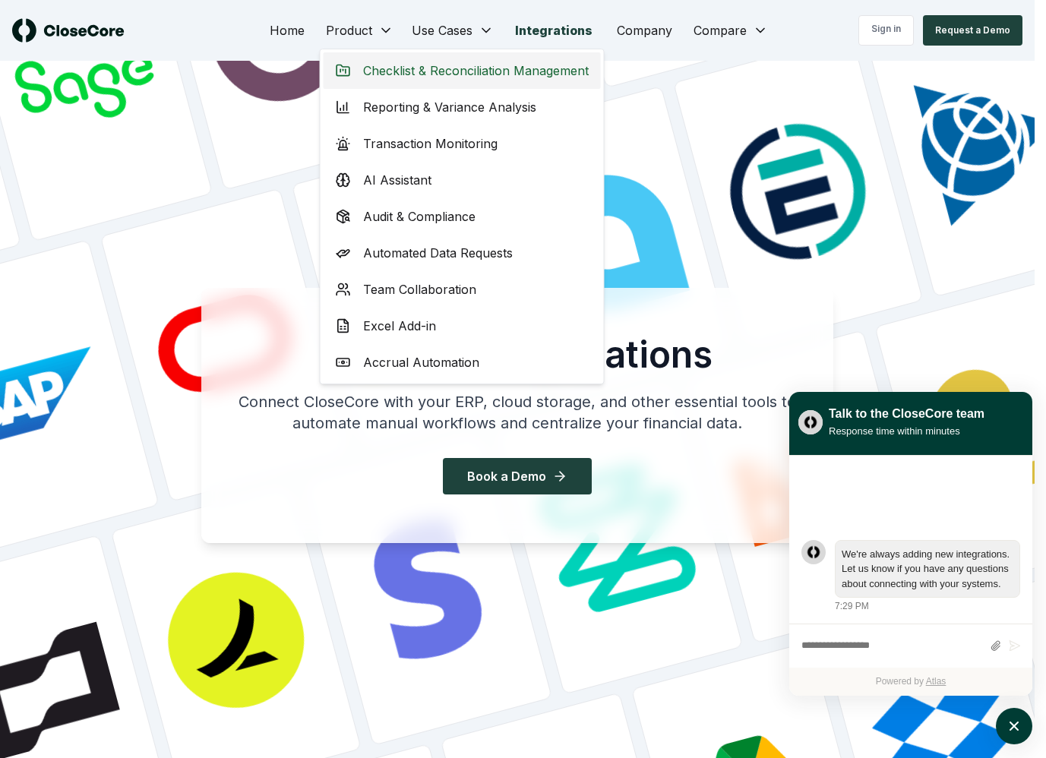
click at [374, 65] on span "Checklist & Reconciliation Management" at bounding box center [476, 71] width 226 height 18
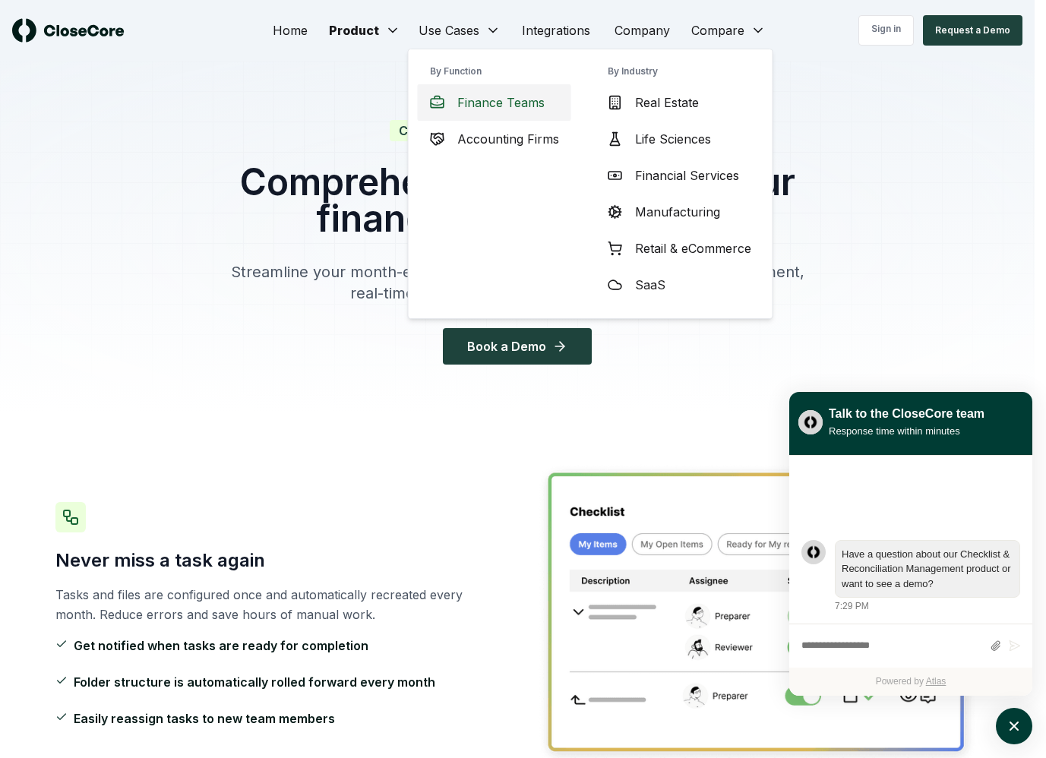
click at [491, 106] on span "Finance Teams" at bounding box center [500, 102] width 87 height 18
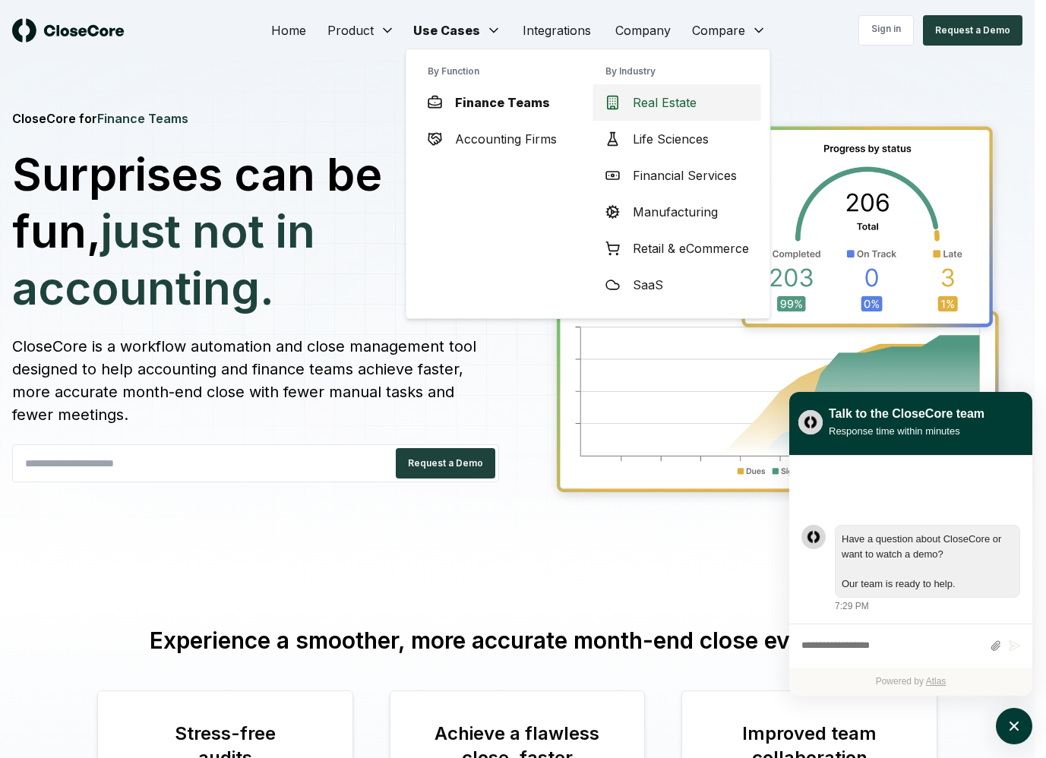
click at [667, 101] on span "Real Estate" at bounding box center [665, 102] width 64 height 18
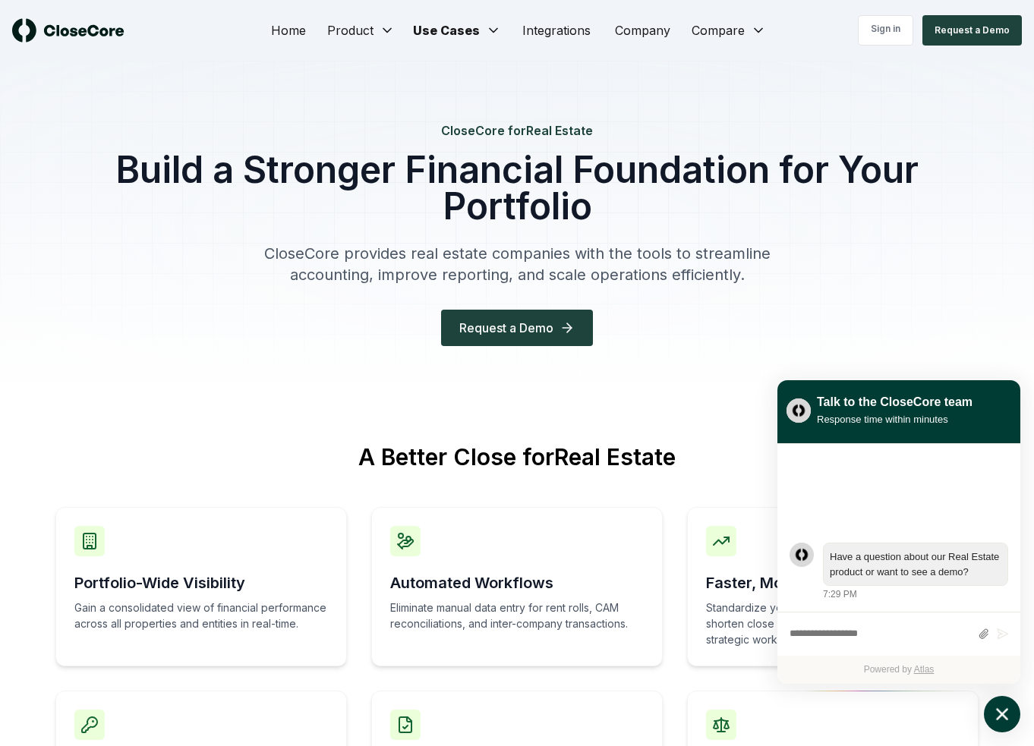
drag, startPoint x: 1008, startPoint y: 722, endPoint x: 996, endPoint y: 718, distance: 13.0
click at [1008, 722] on icon "atlas-launcher" at bounding box center [1003, 715] width 22 height 22
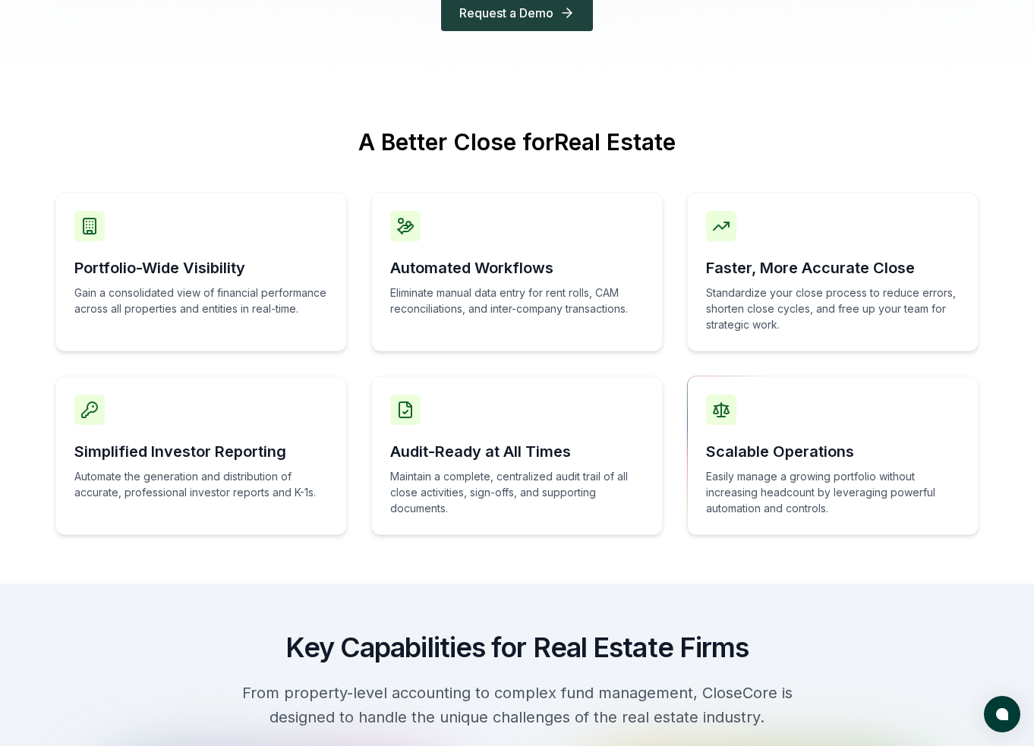
scroll to position [305, 0]
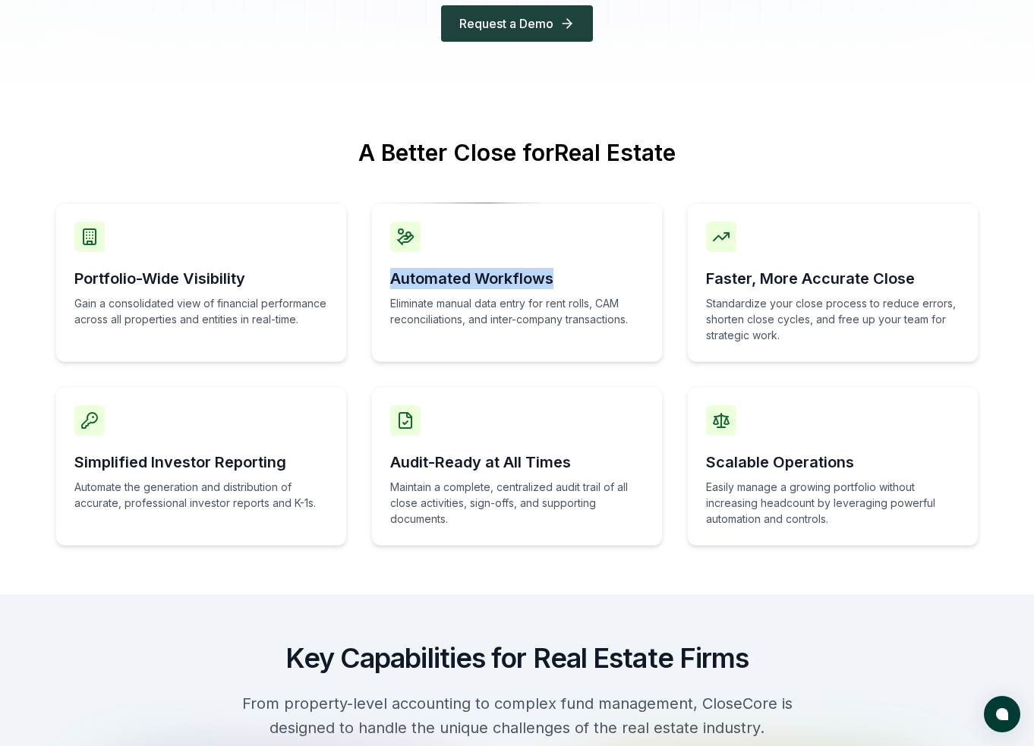
drag, startPoint x: 393, startPoint y: 277, endPoint x: 568, endPoint y: 273, distance: 174.7
click at [570, 273] on h3 "Automated Workflows" at bounding box center [517, 278] width 254 height 21
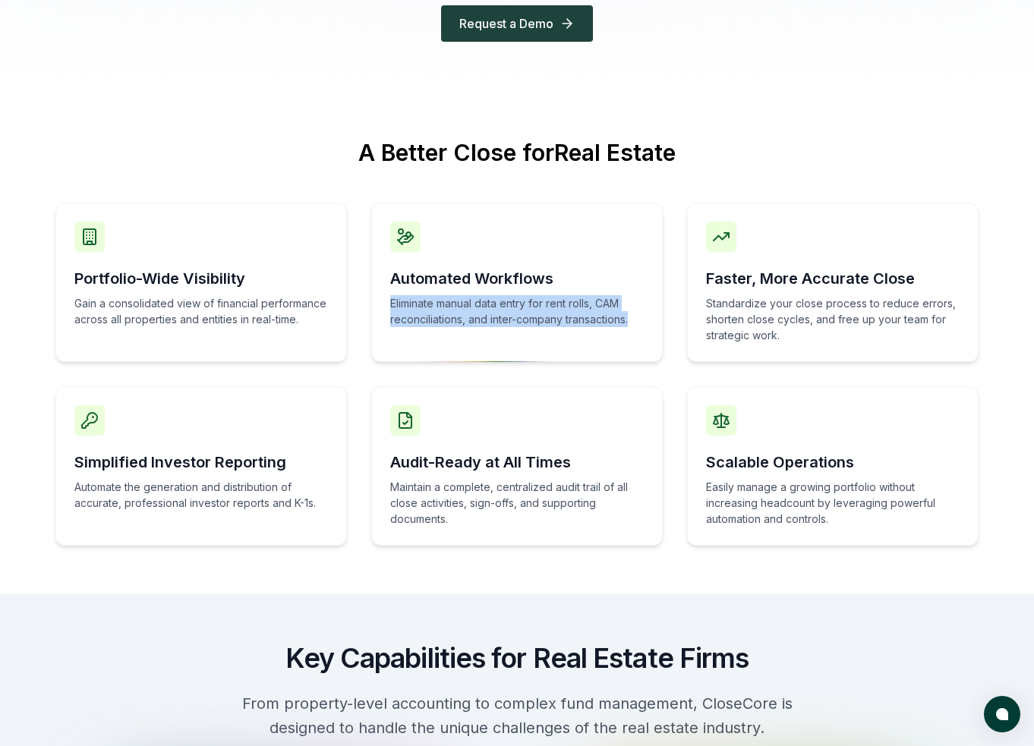
drag, startPoint x: 393, startPoint y: 301, endPoint x: 636, endPoint y: 314, distance: 243.3
click at [636, 315] on p "Eliminate manual data entry for rent rolls, CAM reconciliations, and inter-comp…" at bounding box center [517, 311] width 254 height 32
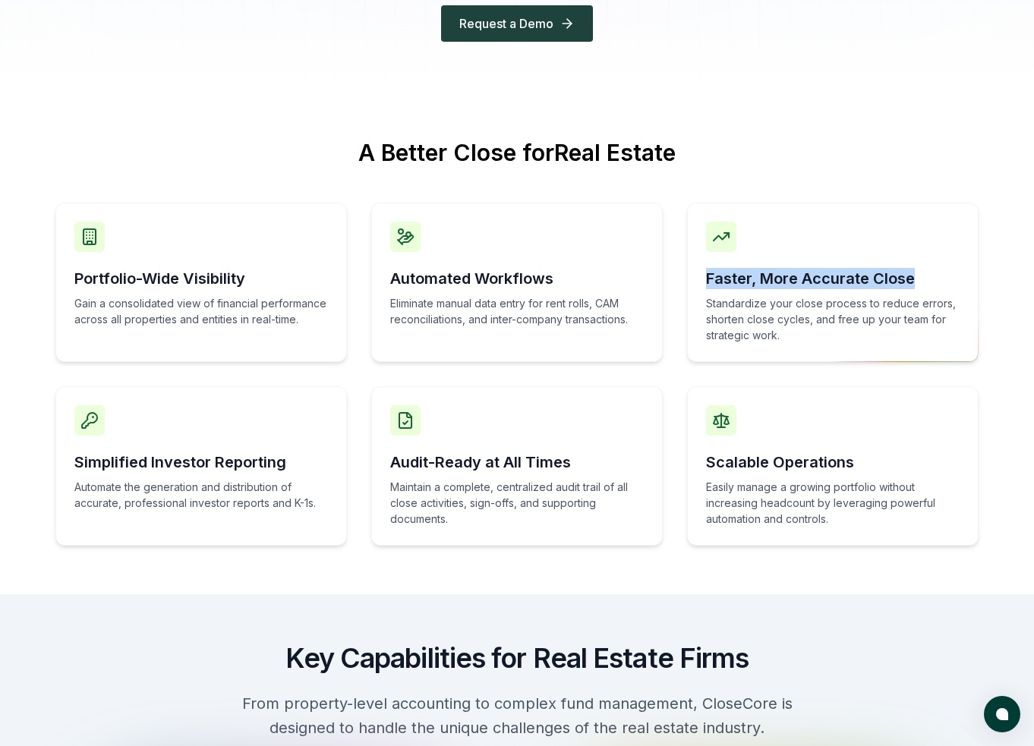
drag, startPoint x: 708, startPoint y: 282, endPoint x: 916, endPoint y: 284, distance: 207.3
click at [913, 280] on h3 "Faster, More Accurate Close" at bounding box center [833, 278] width 254 height 21
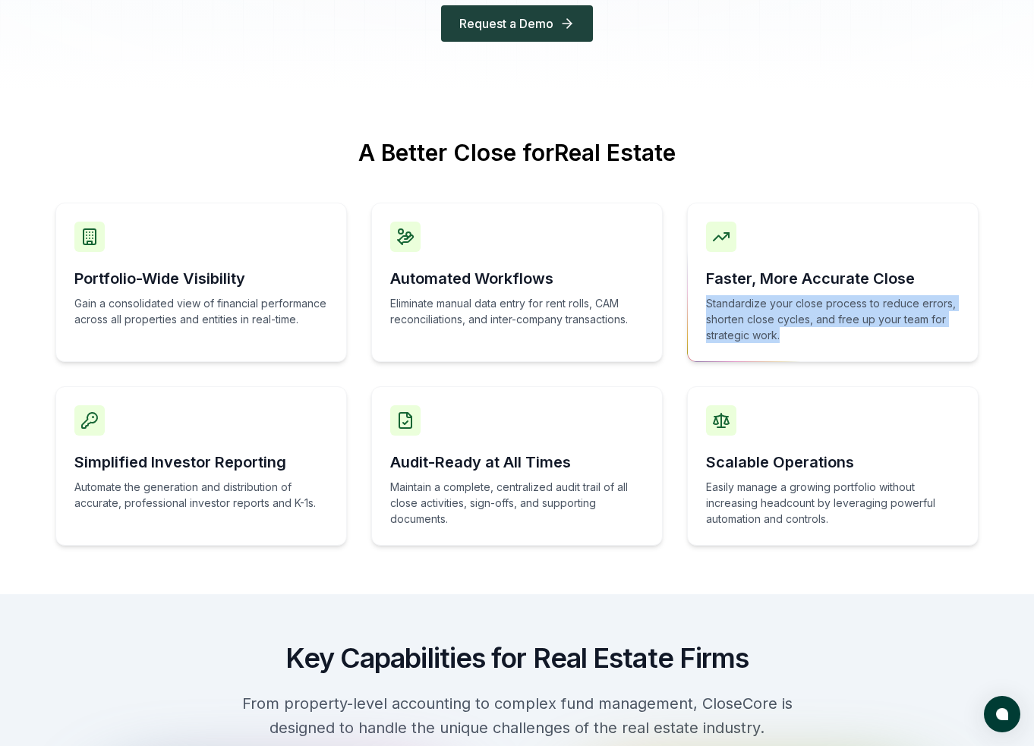
drag, startPoint x: 707, startPoint y: 303, endPoint x: 788, endPoint y: 333, distance: 86.7
click at [782, 330] on p "Standardize your close process to reduce errors, shorten close cycles, and free…" at bounding box center [833, 319] width 254 height 48
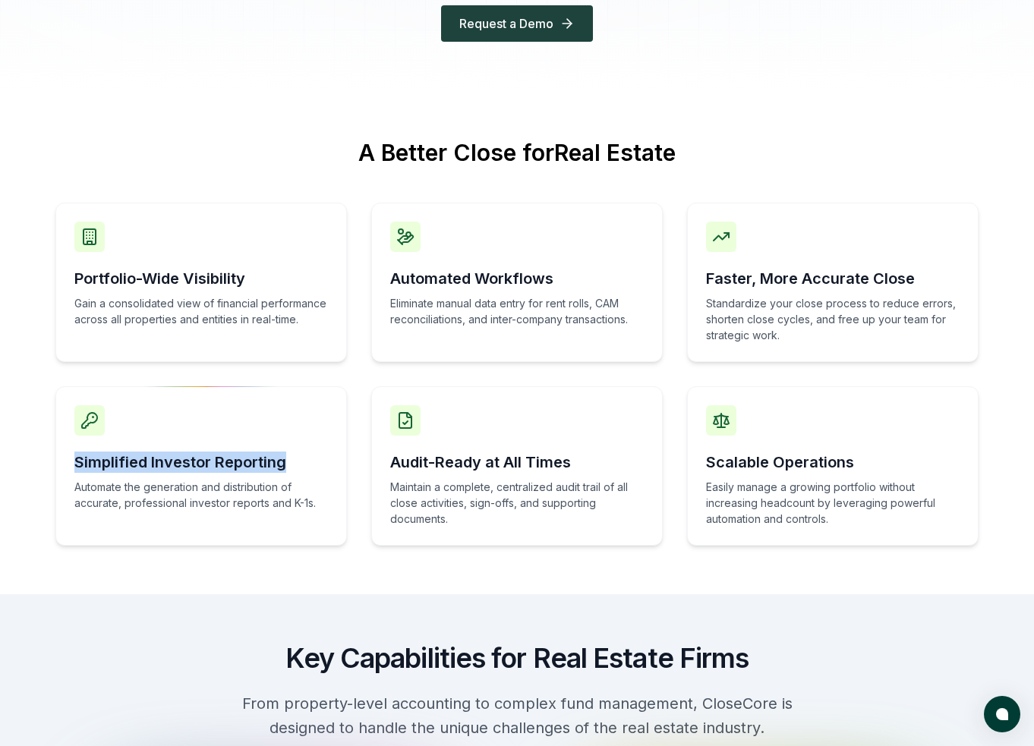
drag, startPoint x: 77, startPoint y: 461, endPoint x: 301, endPoint y: 457, distance: 224.0
click at [292, 458] on h3 "Simplified Investor Reporting" at bounding box center [201, 462] width 254 height 21
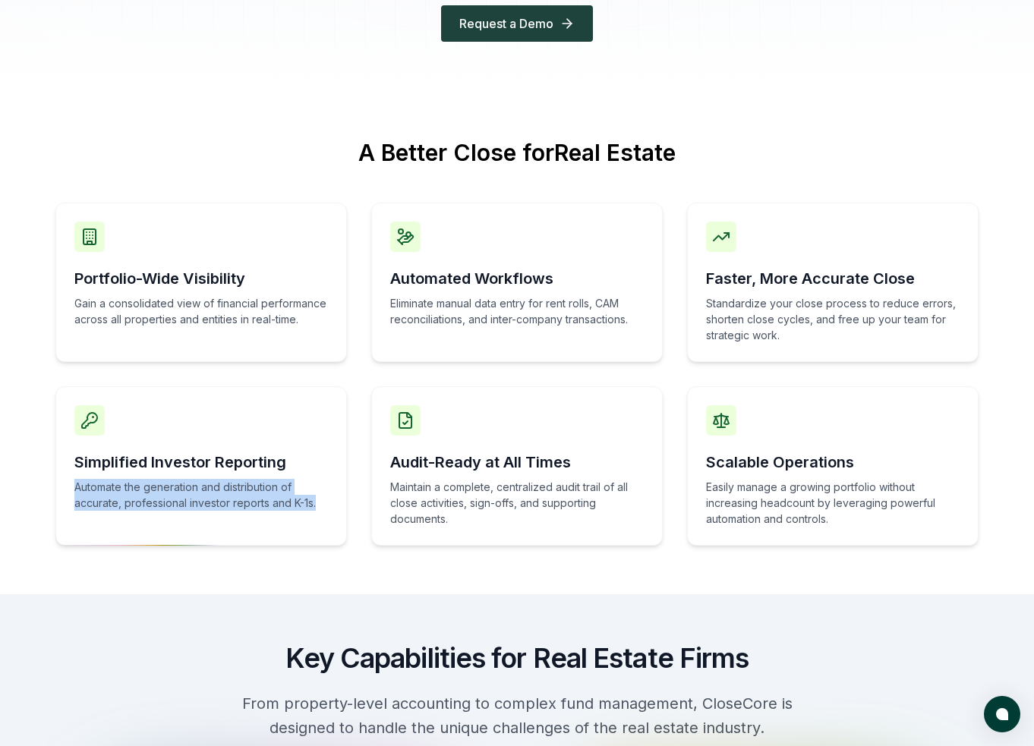
drag, startPoint x: 320, startPoint y: 503, endPoint x: 45, endPoint y: 486, distance: 276.2
click at [49, 487] on div "A Better Close for Real Estate Portfolio-Wide Visibility Gain a consolidated vi…" at bounding box center [517, 342] width 972 height 407
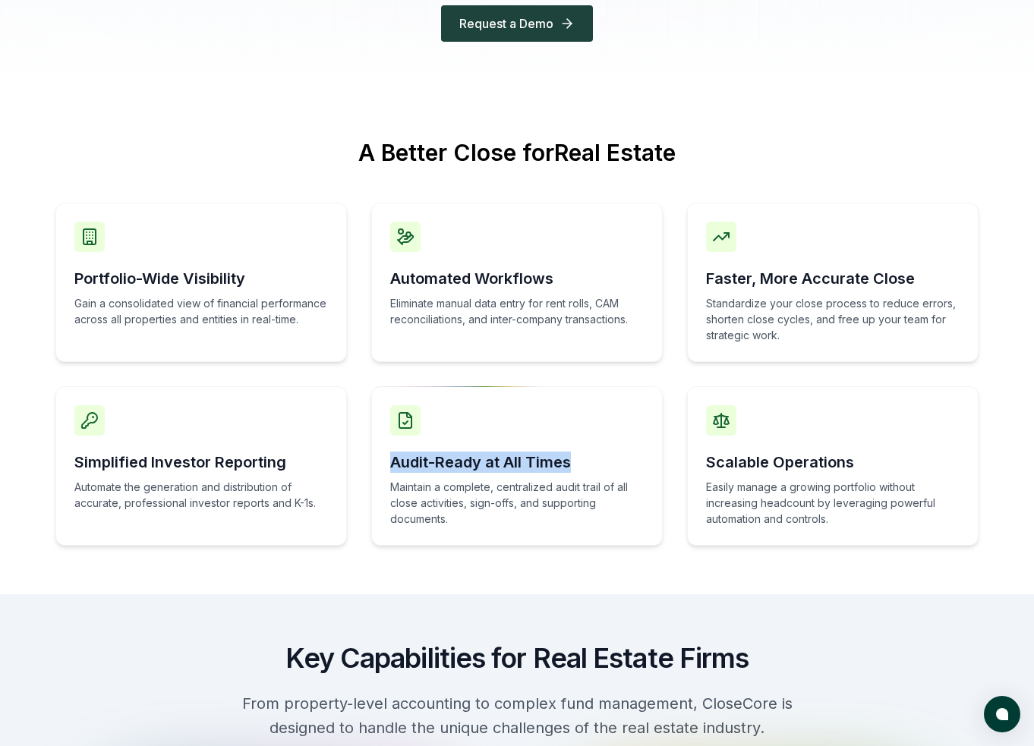
drag, startPoint x: 573, startPoint y: 464, endPoint x: 392, endPoint y: 469, distance: 181.6
click at [392, 469] on h3 "Audit-Ready at All Times" at bounding box center [517, 462] width 254 height 21
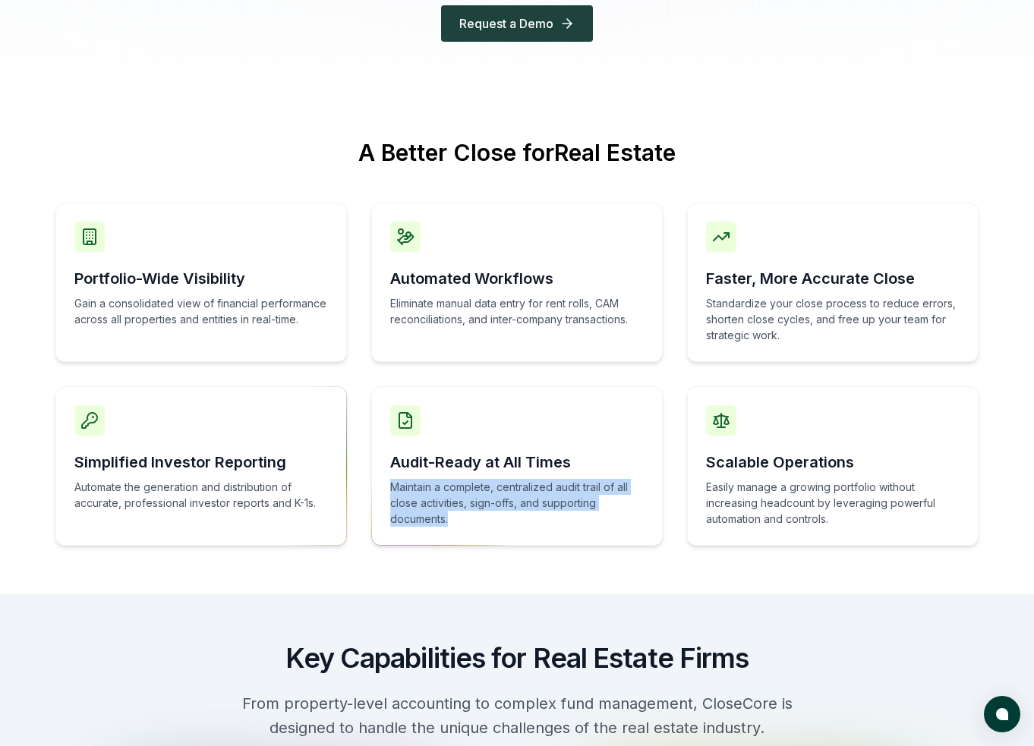
drag, startPoint x: 459, startPoint y: 519, endPoint x: 383, endPoint y: 494, distance: 80.9
click at [383, 492] on div "Audit-Ready at All Times Maintain a complete, centralized audit trail of all cl…" at bounding box center [517, 466] width 292 height 159
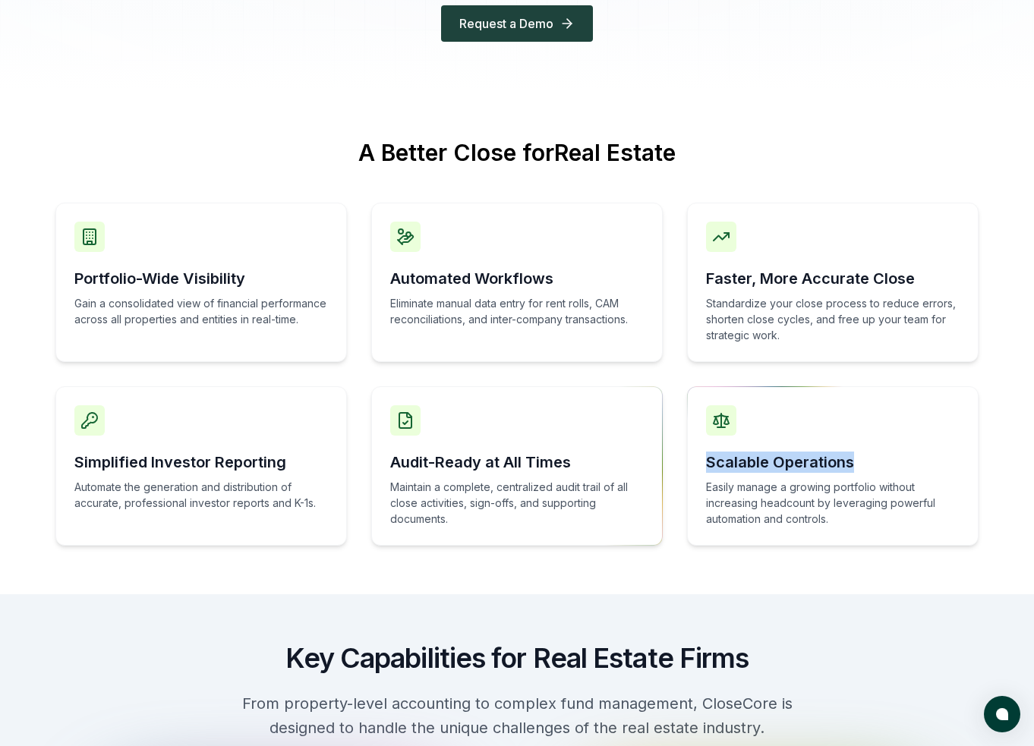
drag, startPoint x: 856, startPoint y: 461, endPoint x: 708, endPoint y: 482, distance: 148.8
click at [708, 464] on h3 "Scalable Operations" at bounding box center [833, 462] width 254 height 21
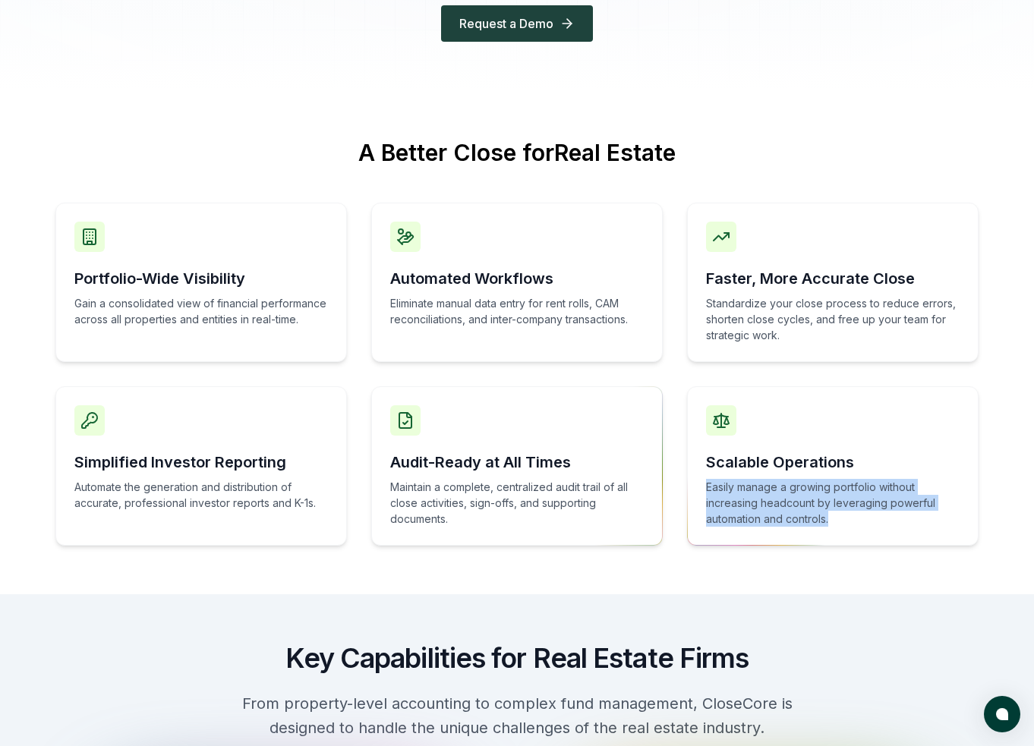
drag, startPoint x: 844, startPoint y: 518, endPoint x: 703, endPoint y: 488, distance: 144.3
click at [703, 488] on div "Scalable Operations Easily manage a growing portfolio without increasing headco…" at bounding box center [833, 466] width 292 height 159
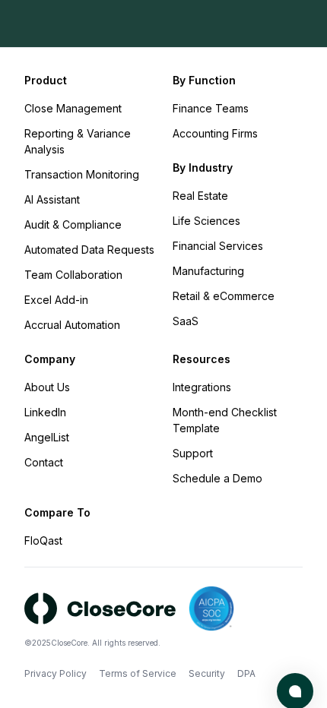
scroll to position [2801, 0]
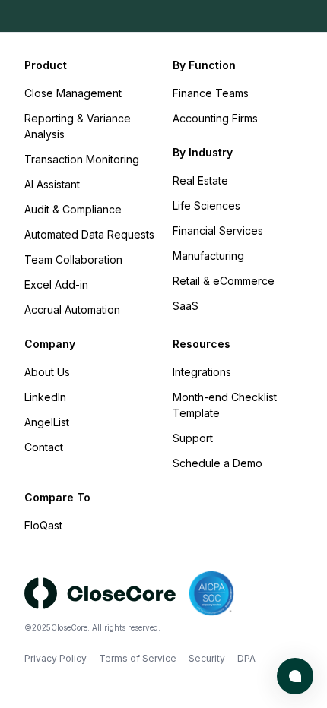
click at [286, 153] on div "By Industry Real Estate Life Sciences Financial Services Manufacturing Retail &…" at bounding box center [237, 228] width 130 height 169
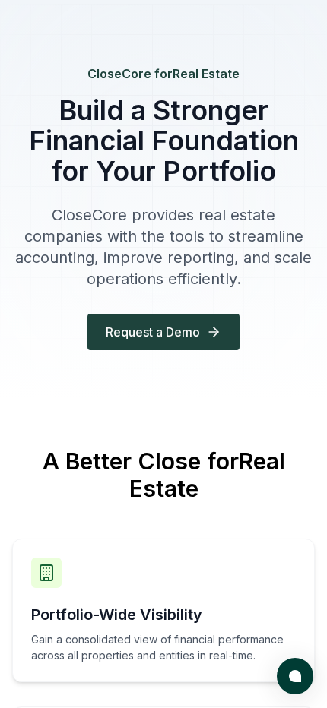
scroll to position [0, 0]
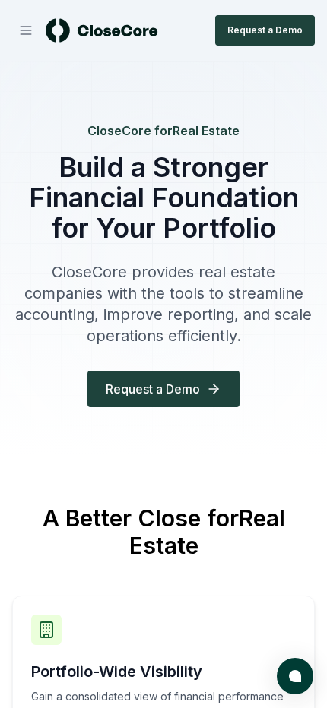
click at [276, 76] on div "CloseCore for Real Estate Build a Stronger Financial Foundation for Your Portfo…" at bounding box center [163, 258] width 327 height 395
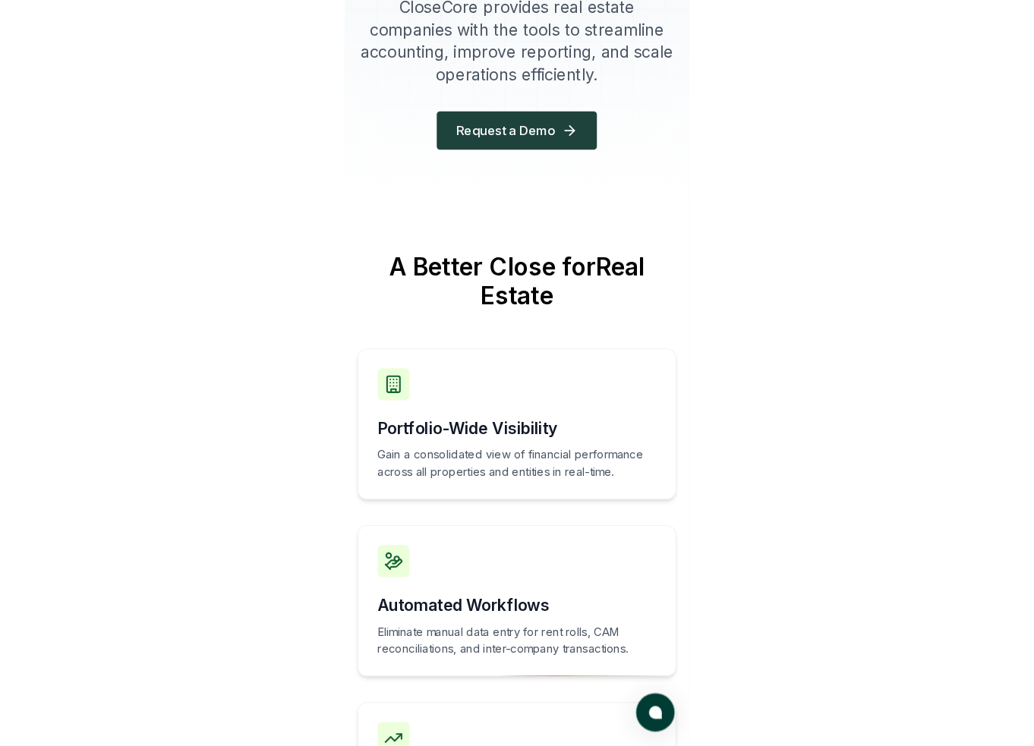
scroll to position [630, 0]
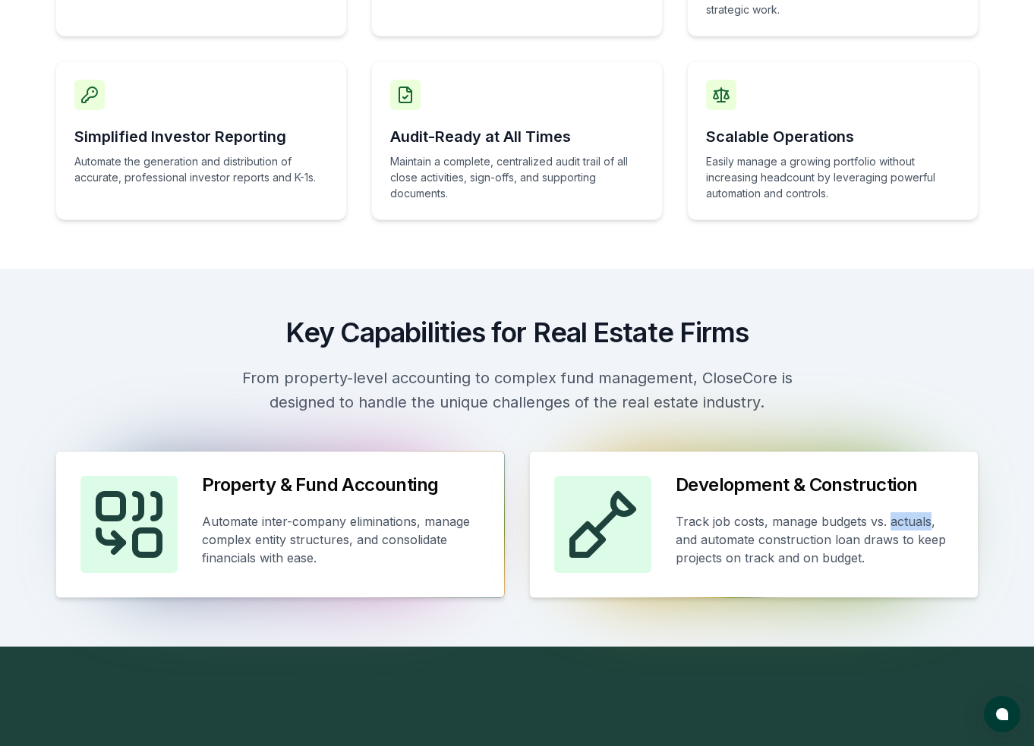
click at [510, 599] on div "Key Capabilities for Real Estate Firms From property-level accounting to comple…" at bounding box center [517, 458] width 1034 height 378
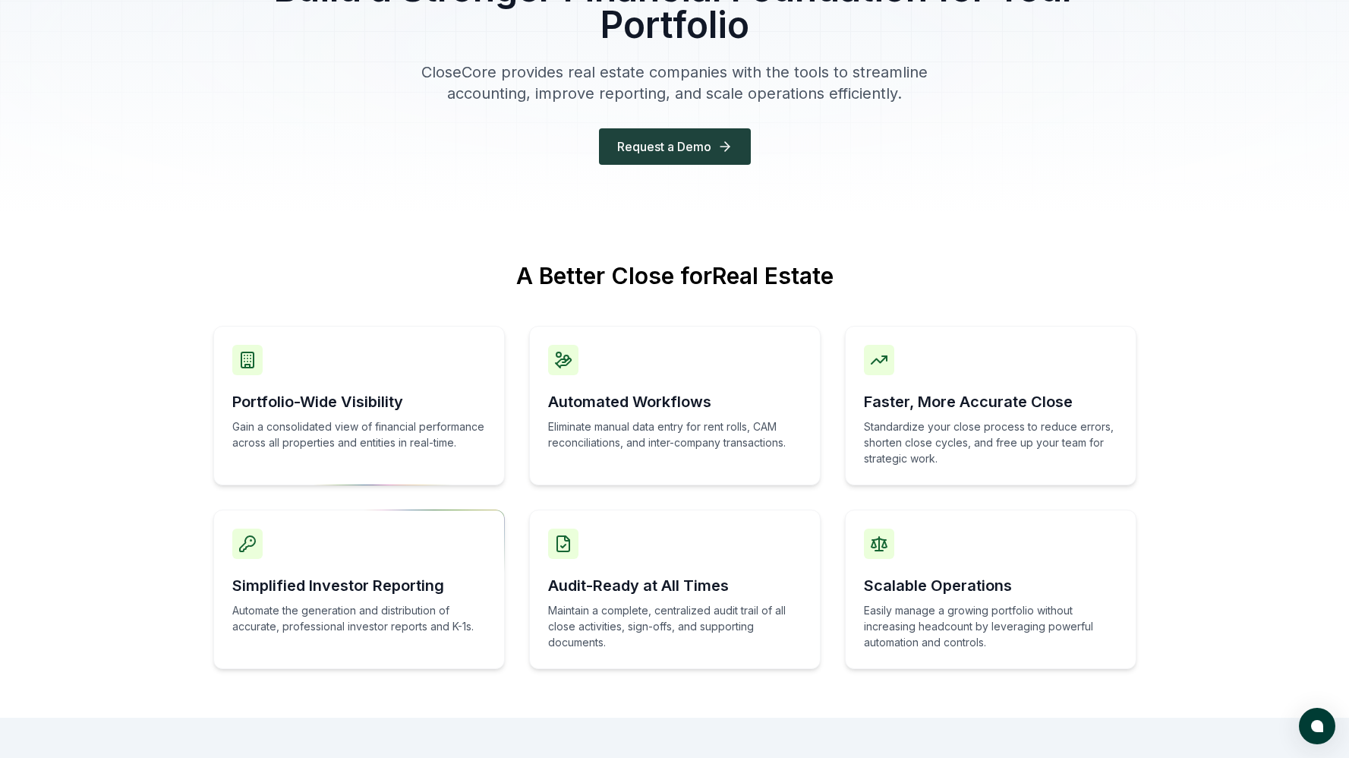
scroll to position [181, 0]
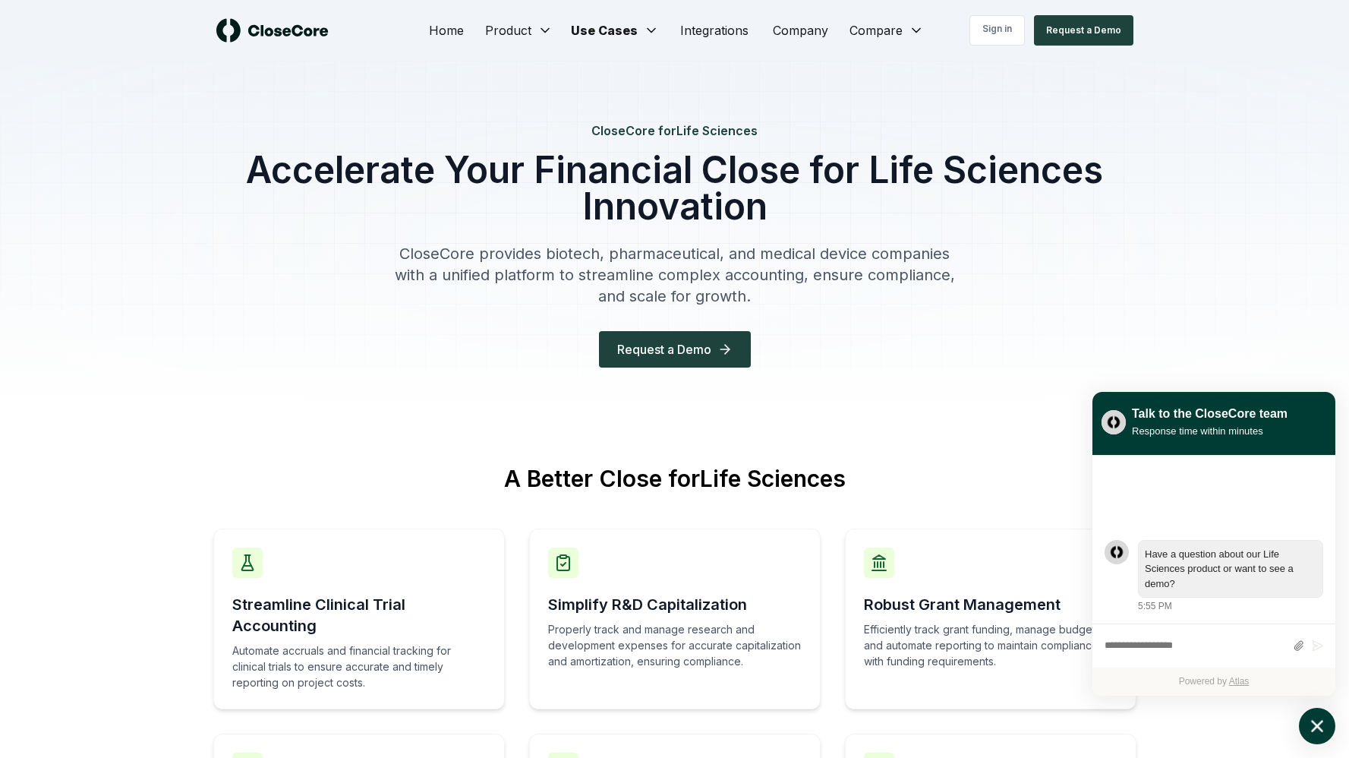
click at [1317, 735] on icon "atlas-launcher" at bounding box center [1318, 726] width 22 height 22
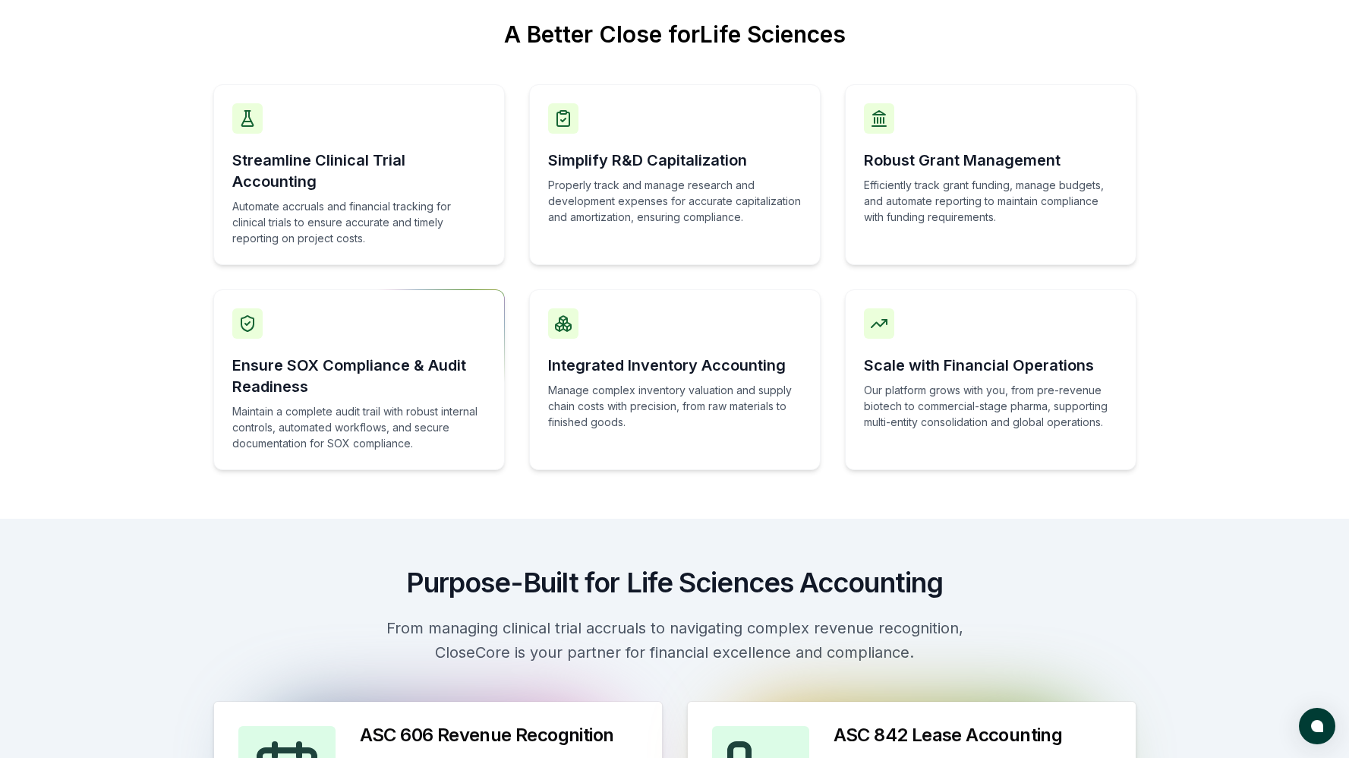
scroll to position [489, 0]
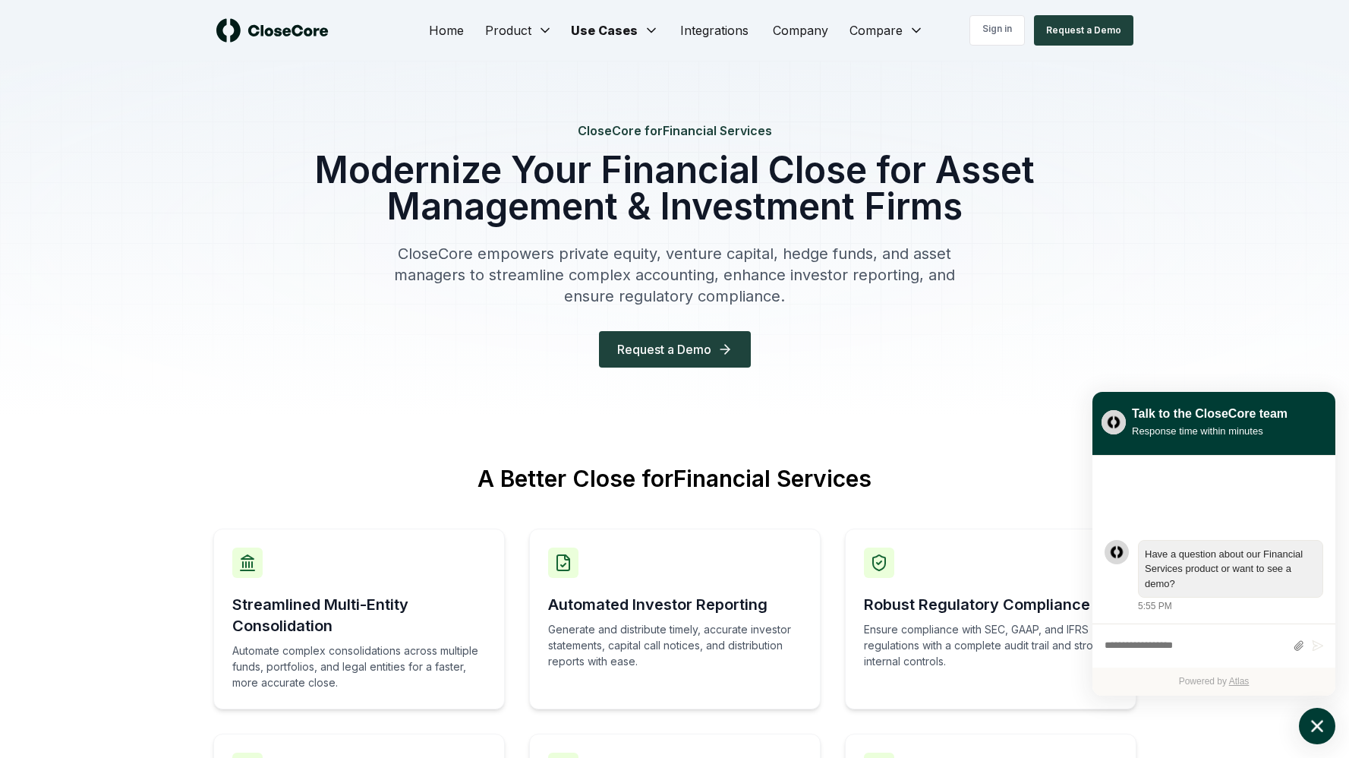
click at [1317, 722] on icon "atlas-launcher" at bounding box center [1318, 726] width 22 height 22
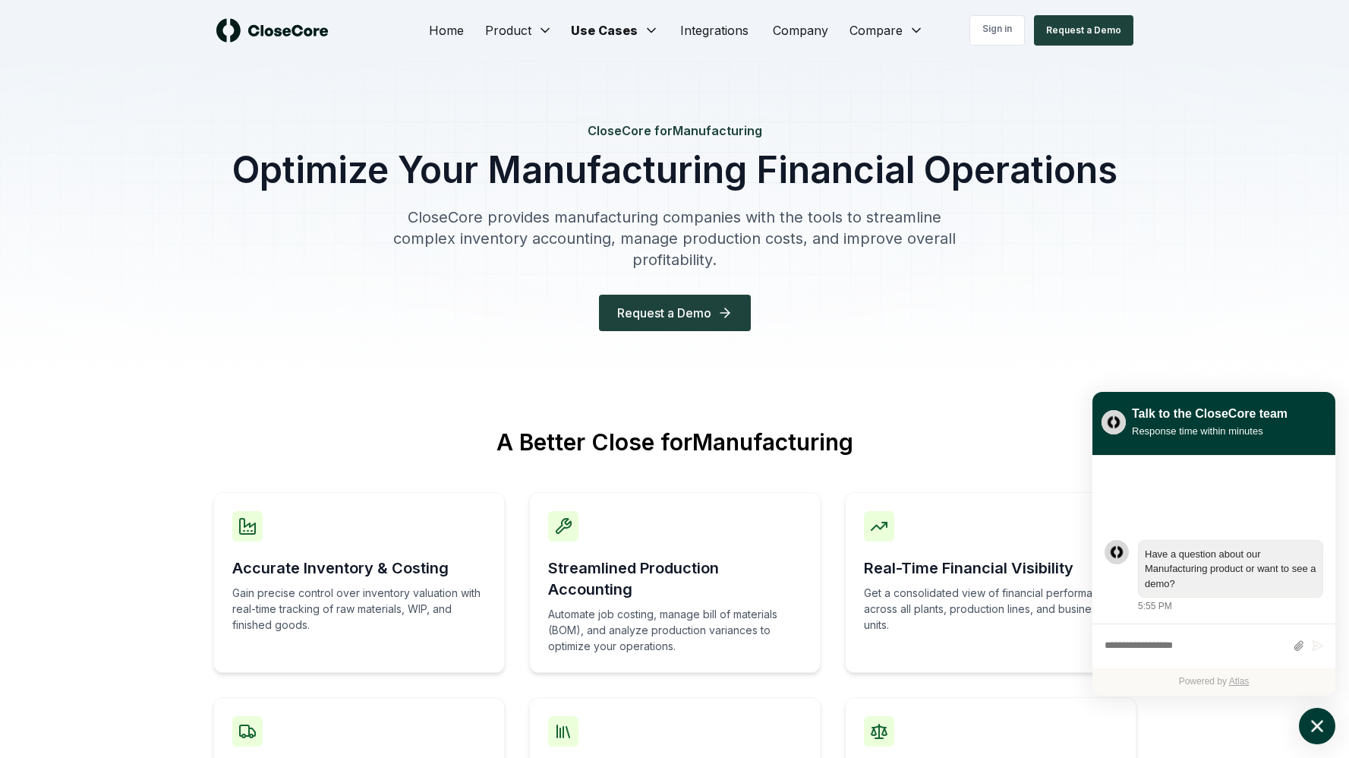
click at [1321, 727] on icon "atlas-launcher" at bounding box center [1318, 726] width 22 height 22
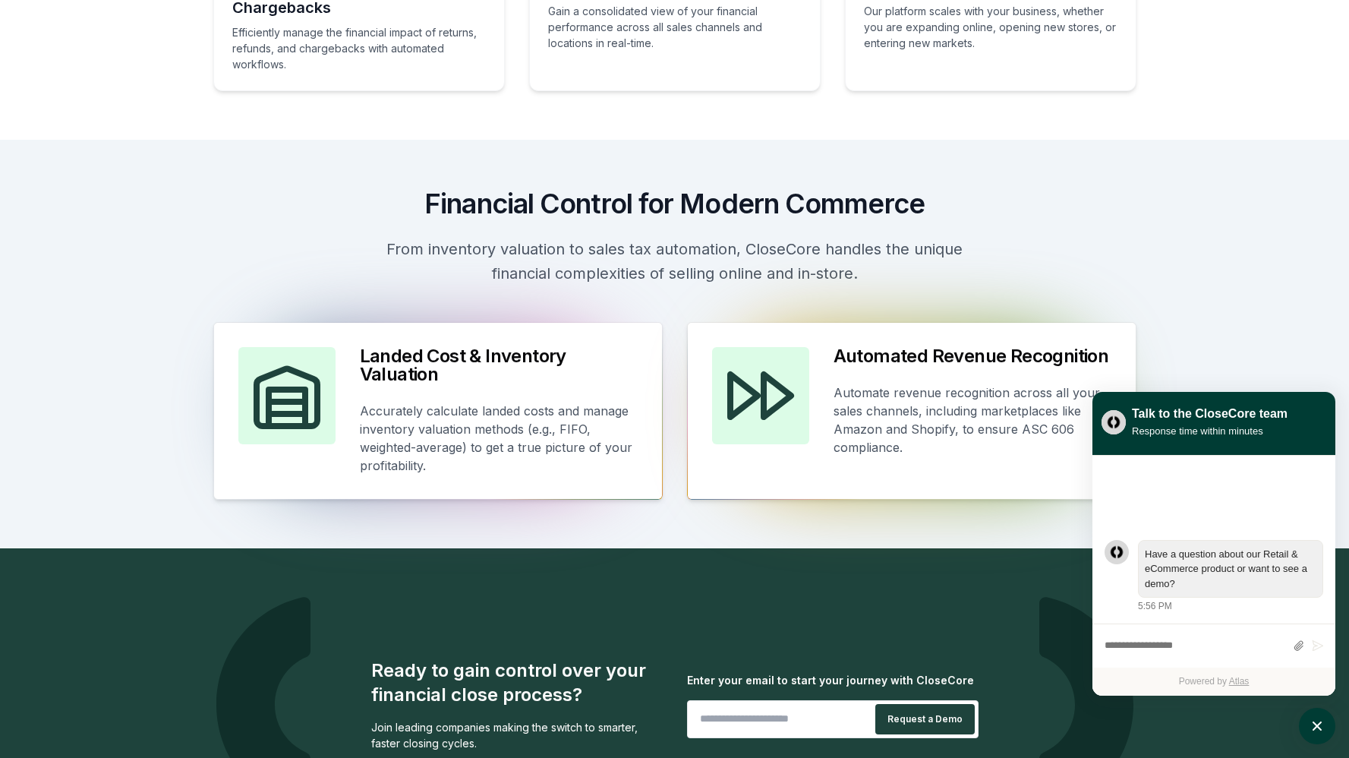
scroll to position [784, 0]
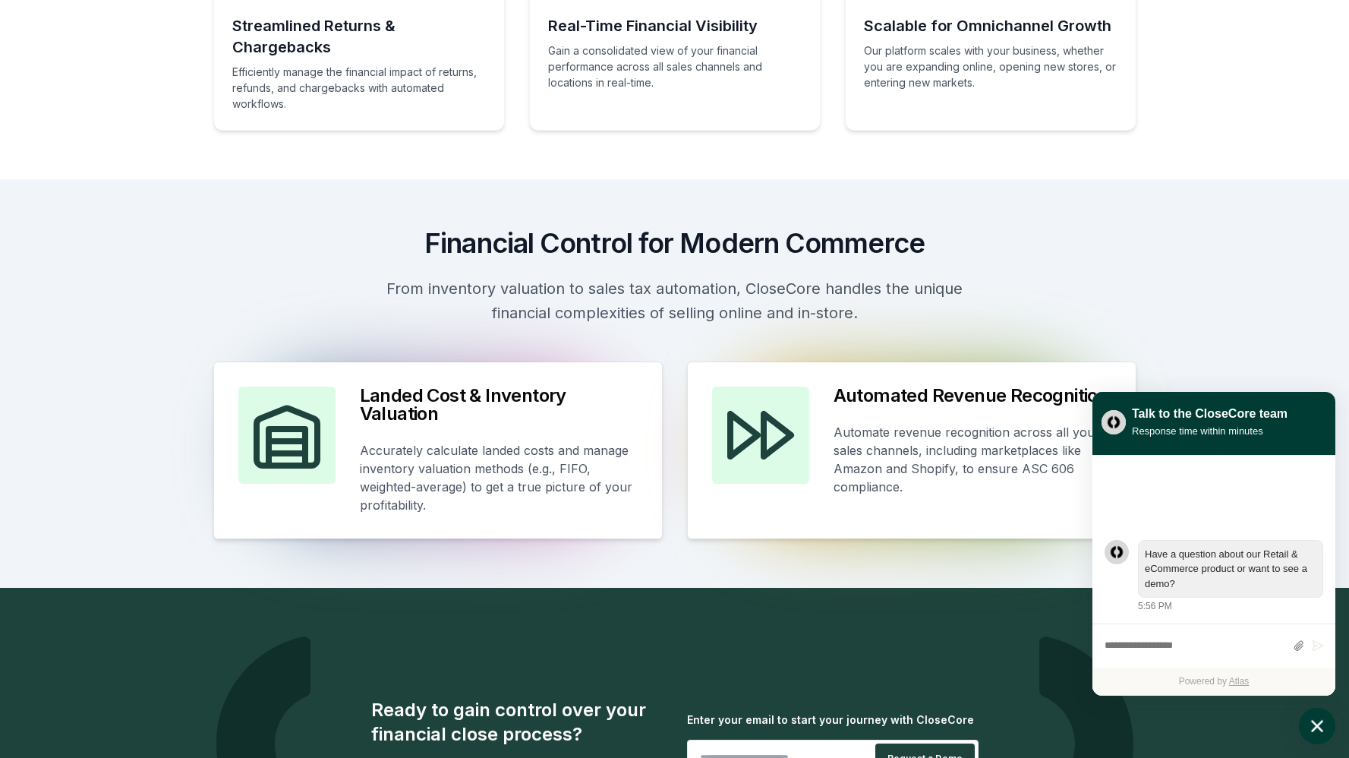
click at [1318, 728] on icon "atlas-launcher" at bounding box center [1318, 726] width 22 height 22
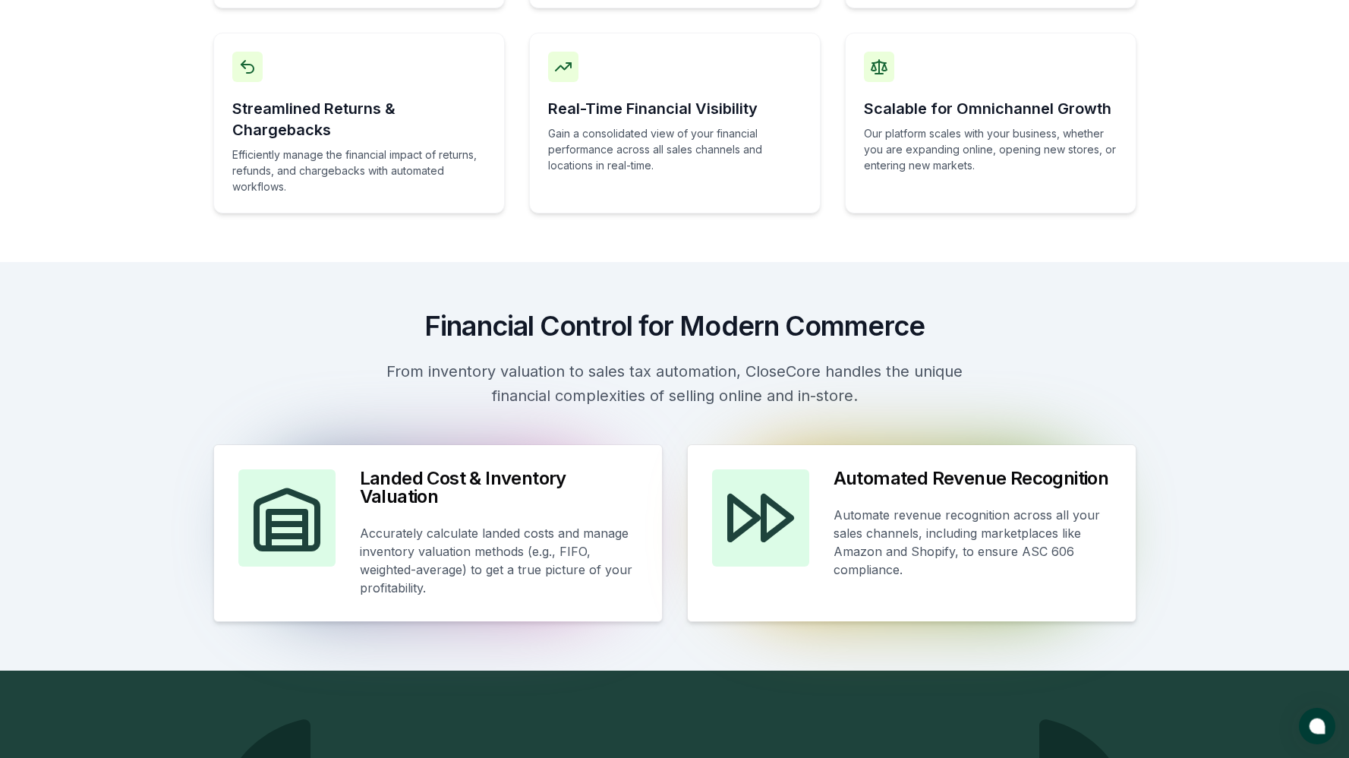
scroll to position [735, 0]
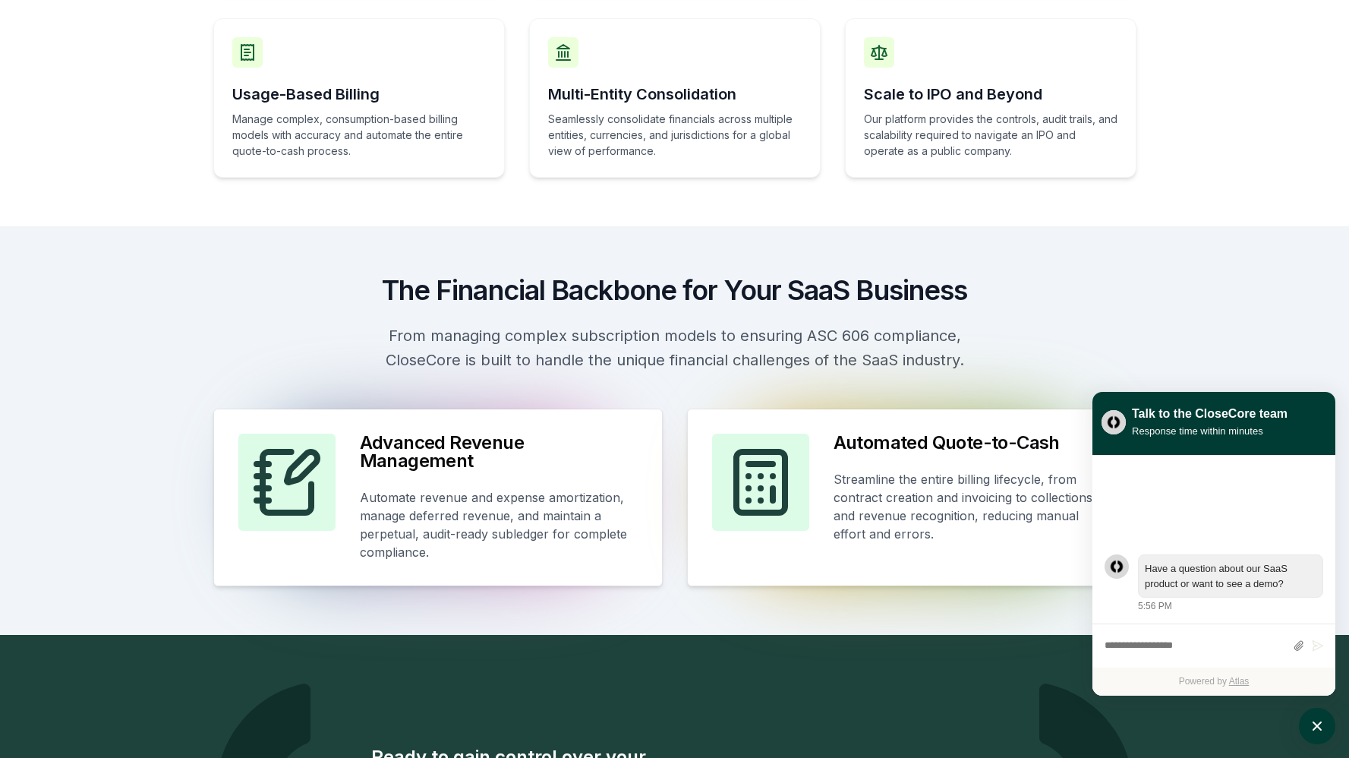
scroll to position [664, 0]
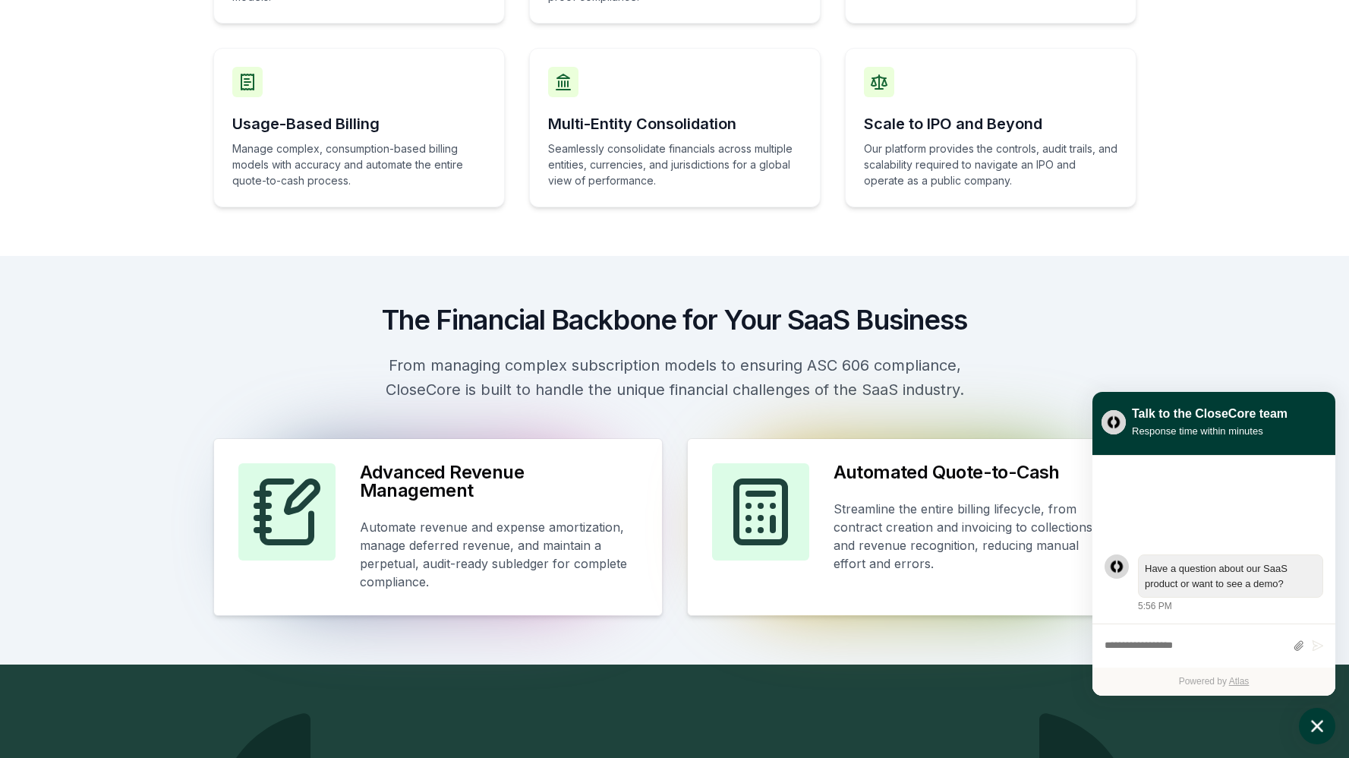
click at [1318, 730] on icon "atlas-launcher" at bounding box center [1318, 726] width 22 height 22
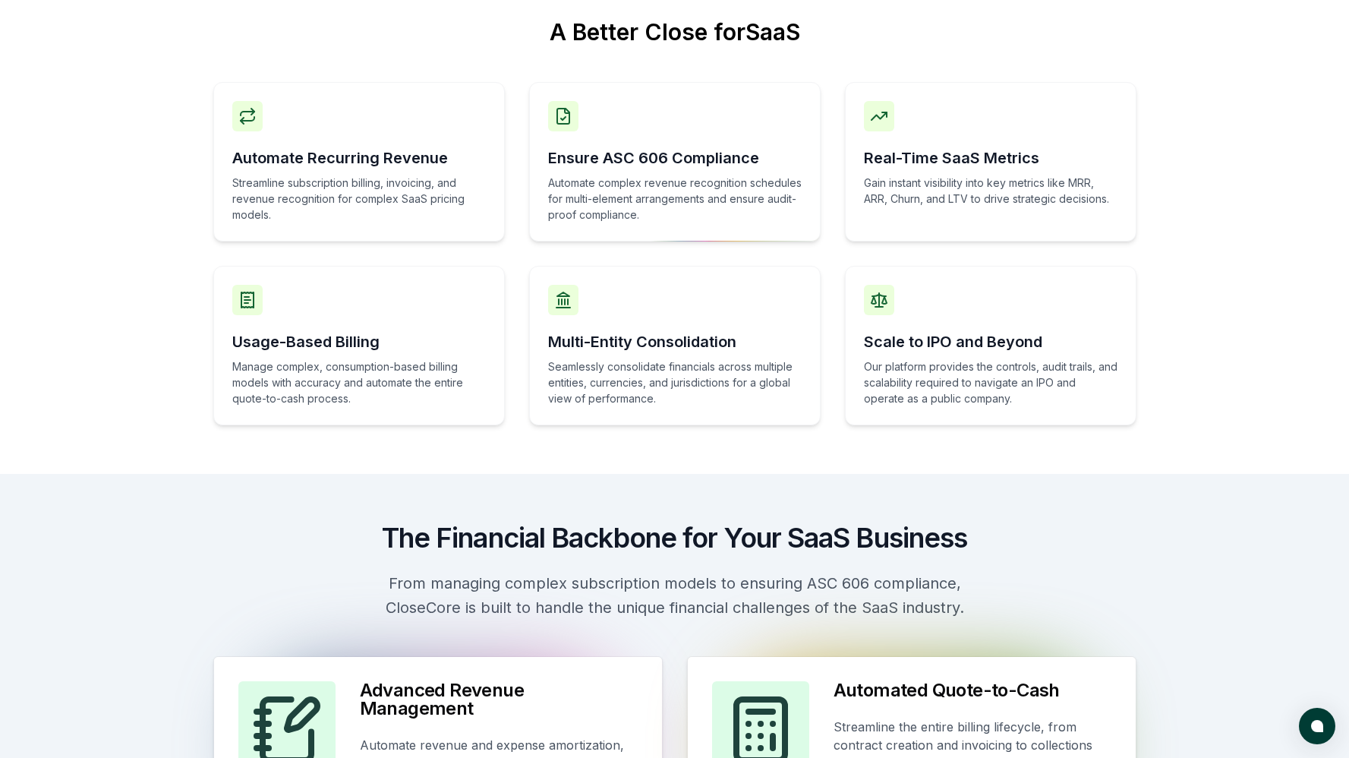
scroll to position [428, 0]
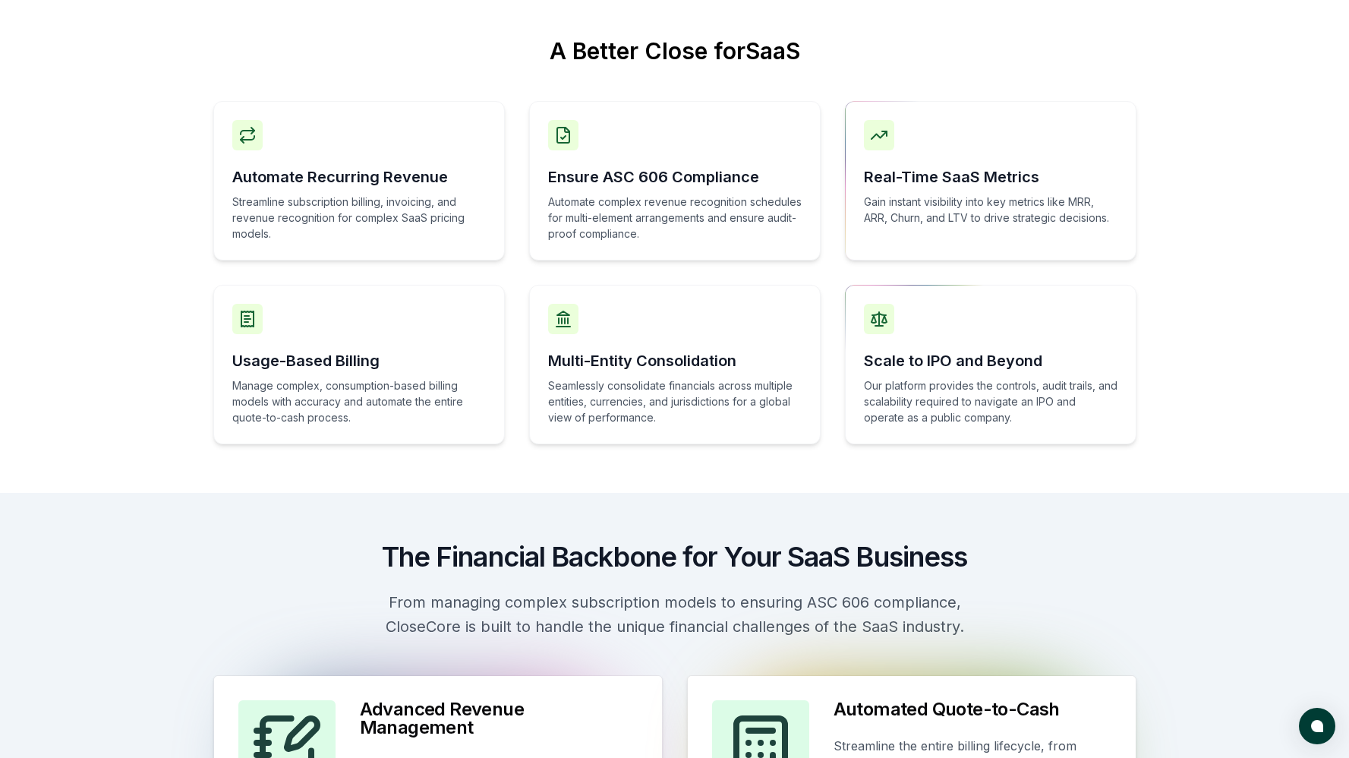
drag, startPoint x: 950, startPoint y: 238, endPoint x: 947, endPoint y: 184, distance: 54.8
click at [948, 192] on div "Automate Recurring Revenue Streamline subscription billing, invoicing, and reve…" at bounding box center [674, 272] width 923 height 343
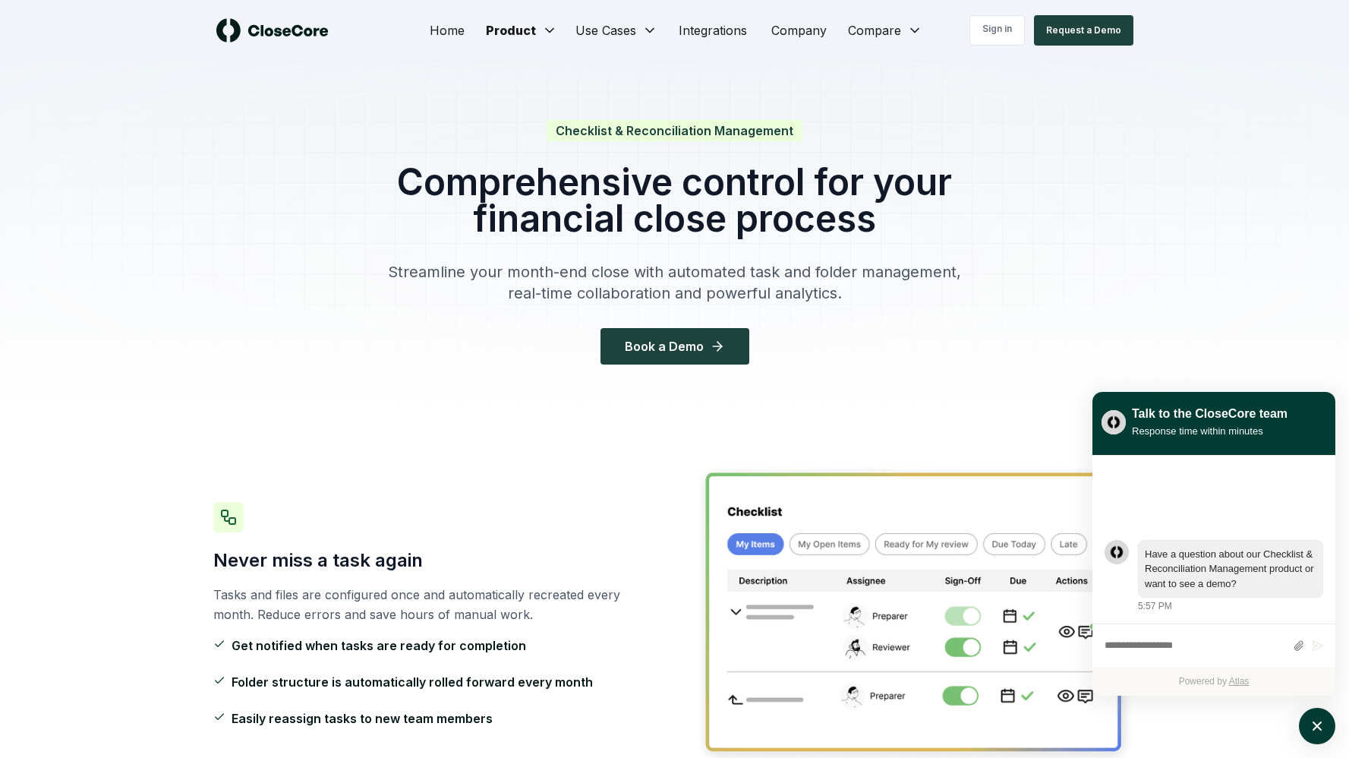
scroll to position [796, 0]
